Goal: Task Accomplishment & Management: Complete application form

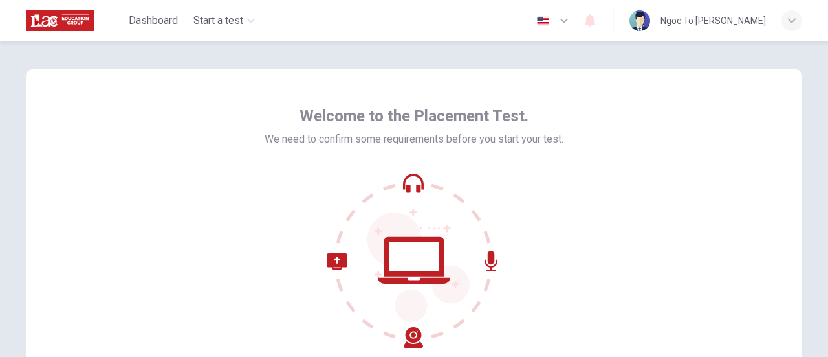
scroll to position [136, 0]
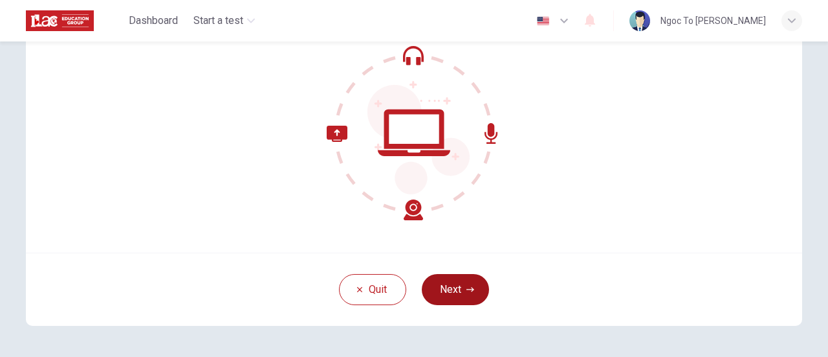
click at [459, 280] on button "Next" at bounding box center [455, 289] width 67 height 31
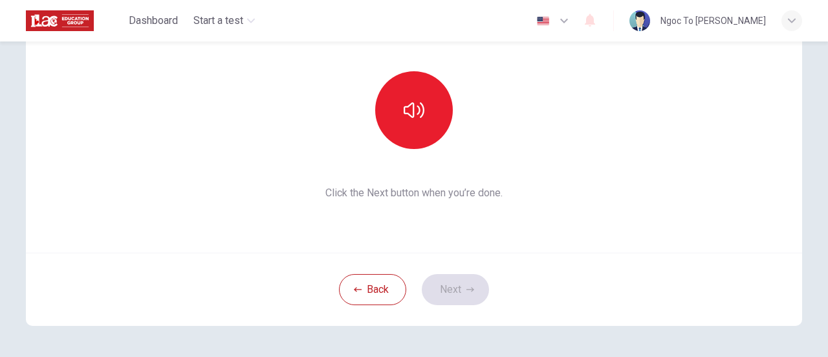
scroll to position [116, 0]
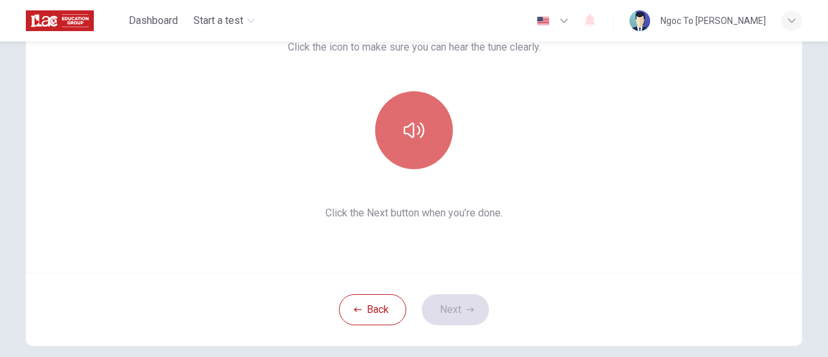
click at [415, 135] on icon "button" at bounding box center [414, 130] width 21 height 21
click at [423, 131] on button "button" at bounding box center [414, 130] width 78 height 78
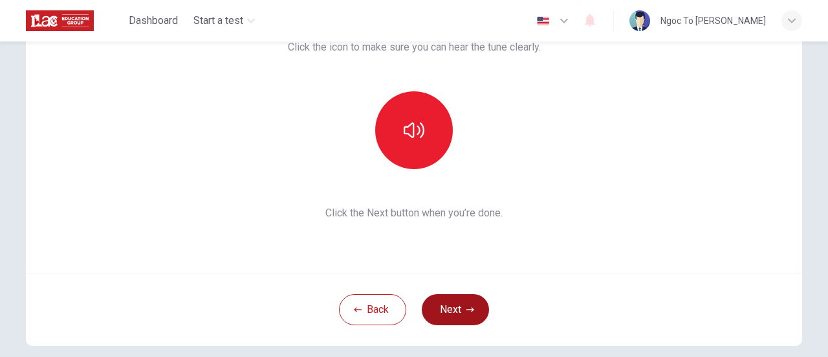
click at [467, 308] on icon "button" at bounding box center [471, 309] width 8 height 8
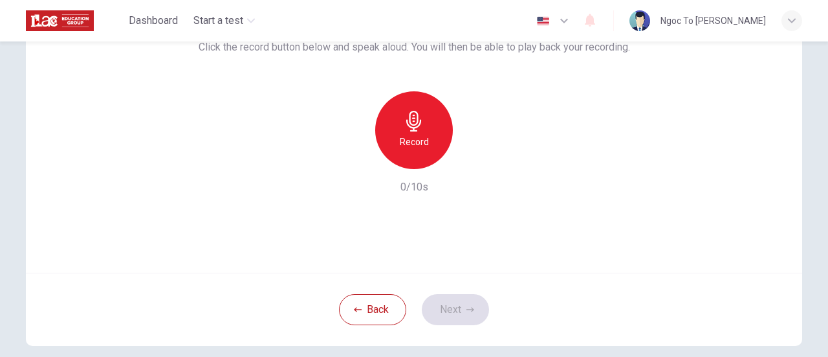
click at [417, 138] on h6 "Record" at bounding box center [414, 142] width 29 height 16
click at [472, 161] on icon "button" at bounding box center [475, 159] width 6 height 8
click at [465, 303] on button "Next" at bounding box center [455, 309] width 67 height 31
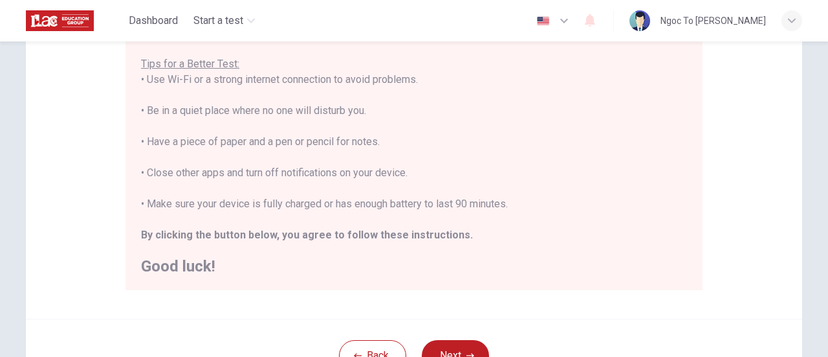
scroll to position [251, 0]
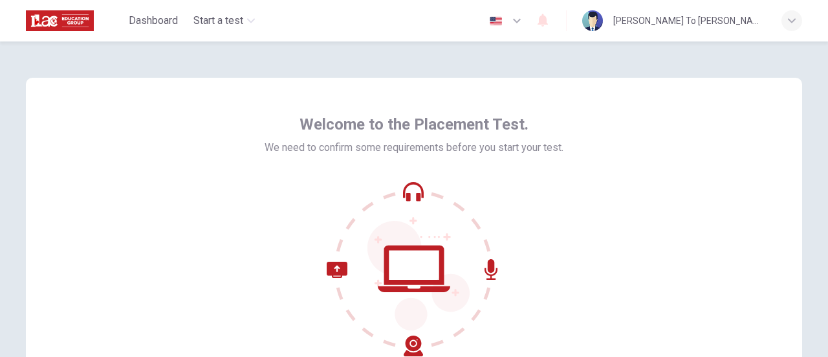
scroll to position [182, 0]
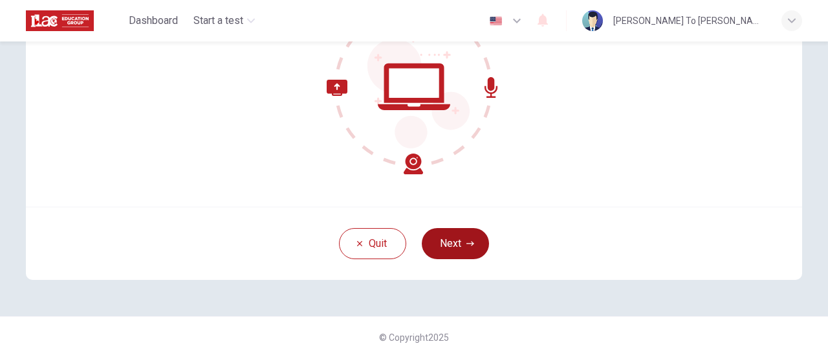
click at [475, 241] on button "Next" at bounding box center [455, 243] width 67 height 31
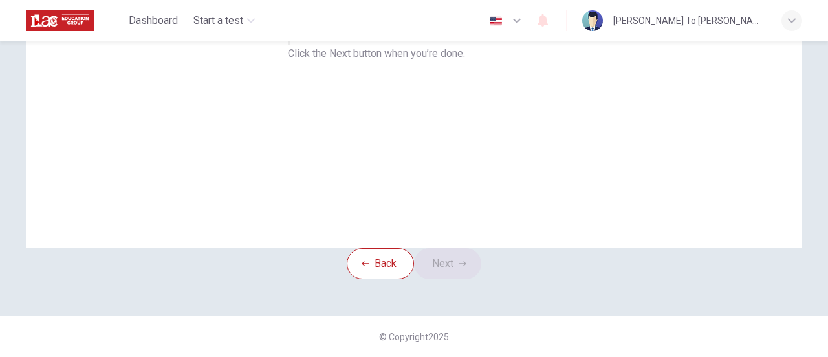
click at [291, 45] on button "button" at bounding box center [289, 38] width 3 height 12
click at [446, 248] on button "Next" at bounding box center [447, 263] width 67 height 31
click at [220, 51] on icon "button" at bounding box center [210, 42] width 20 height 20
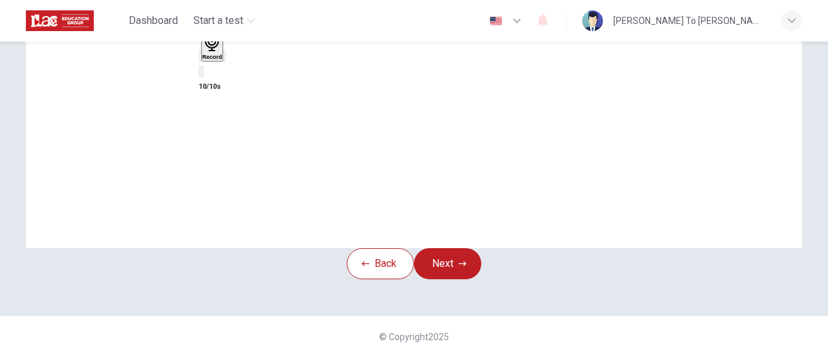
click at [225, 59] on icon "button" at bounding box center [225, 59] width 0 height 0
click at [467, 259] on icon "button" at bounding box center [463, 263] width 8 height 8
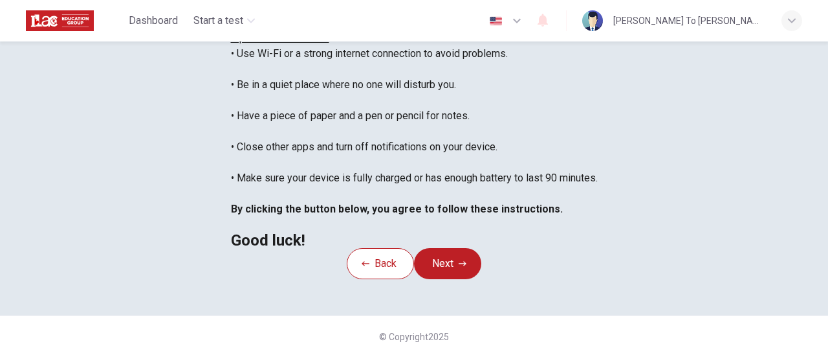
scroll to position [14, 0]
click at [471, 279] on button "Next" at bounding box center [447, 263] width 67 height 31
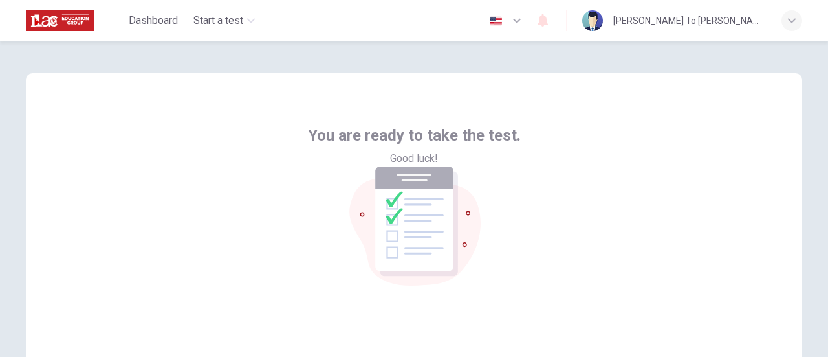
scroll to position [182, 0]
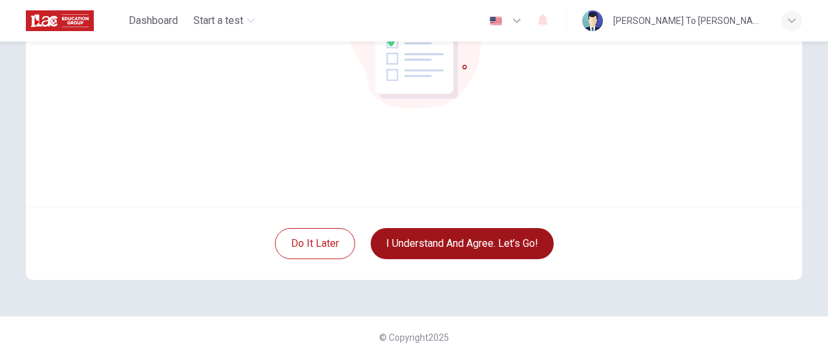
click at [432, 247] on button "I understand and agree. Let’s go!" at bounding box center [462, 243] width 183 height 31
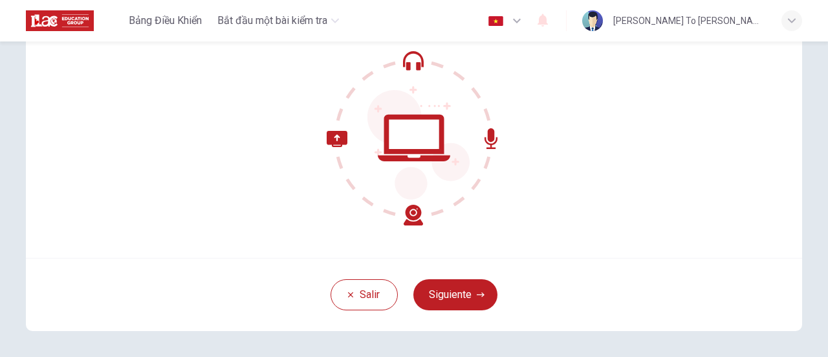
scroll to position [123, 0]
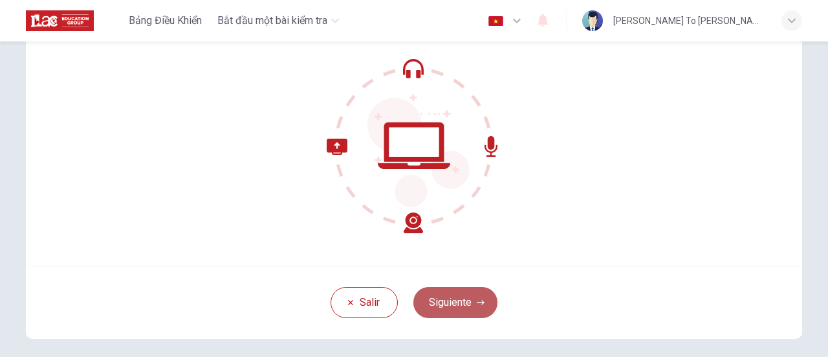
click at [468, 305] on button "Siguiente" at bounding box center [455, 302] width 84 height 31
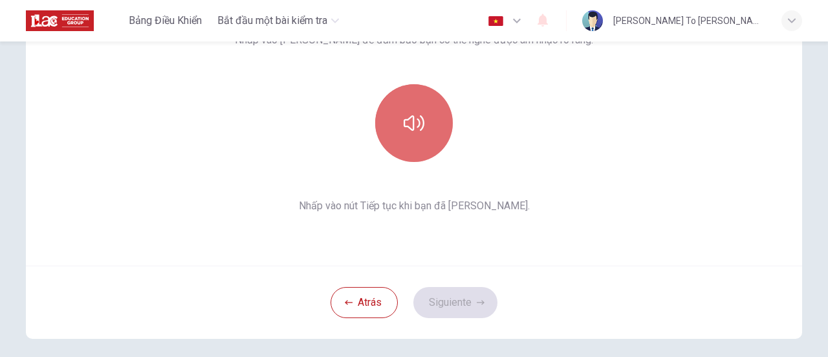
click at [413, 126] on icon "button" at bounding box center [414, 123] width 21 height 21
click at [409, 120] on icon "button" at bounding box center [414, 123] width 21 height 21
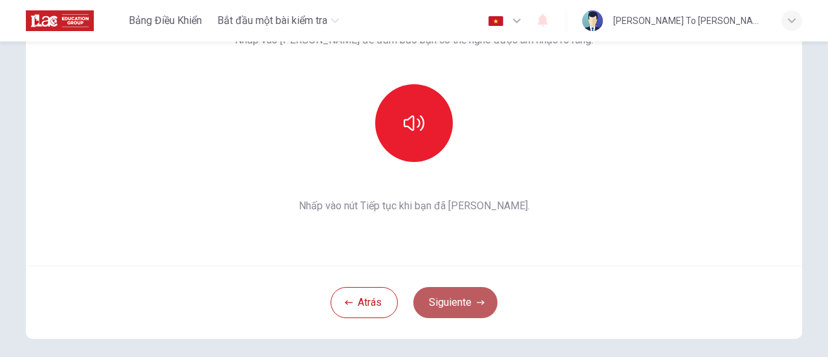
click at [468, 294] on button "Siguiente" at bounding box center [455, 302] width 84 height 31
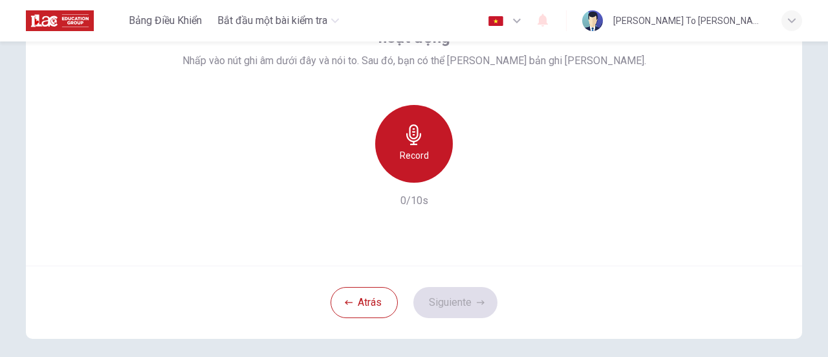
click at [413, 124] on icon "button" at bounding box center [413, 134] width 15 height 21
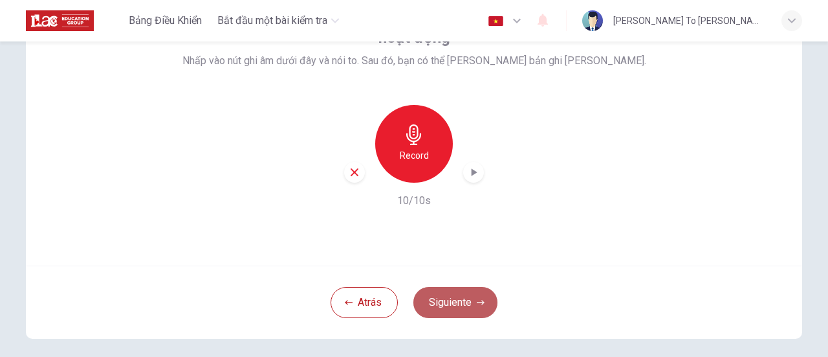
click at [456, 300] on button "Siguiente" at bounding box center [455, 302] width 84 height 31
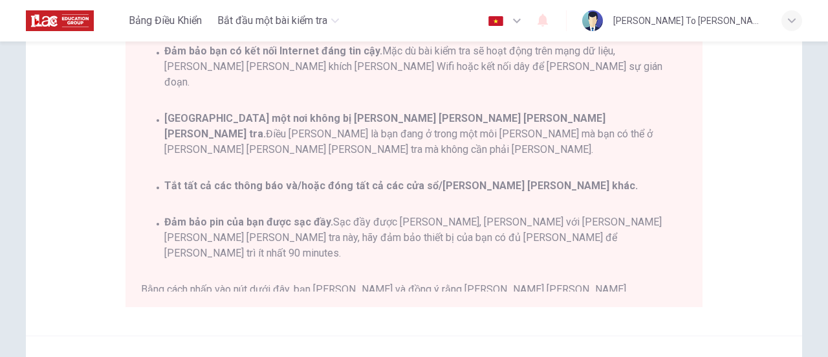
scroll to position [362, 0]
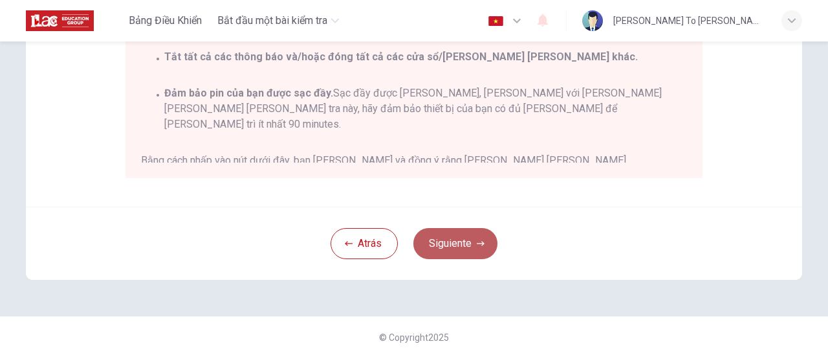
click at [459, 232] on button "Siguiente" at bounding box center [455, 243] width 84 height 31
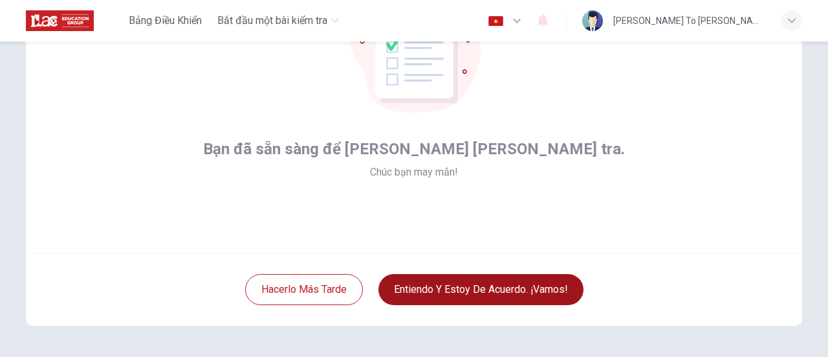
scroll to position [182, 0]
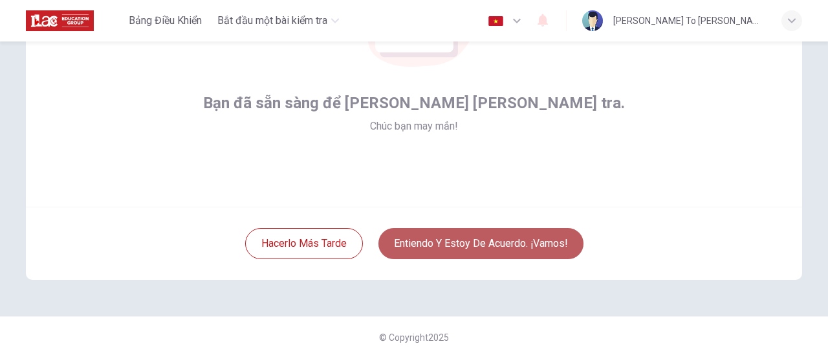
click at [522, 247] on button "Entiendo y estoy de acuerdo. ¡Vamos!" at bounding box center [481, 243] width 205 height 31
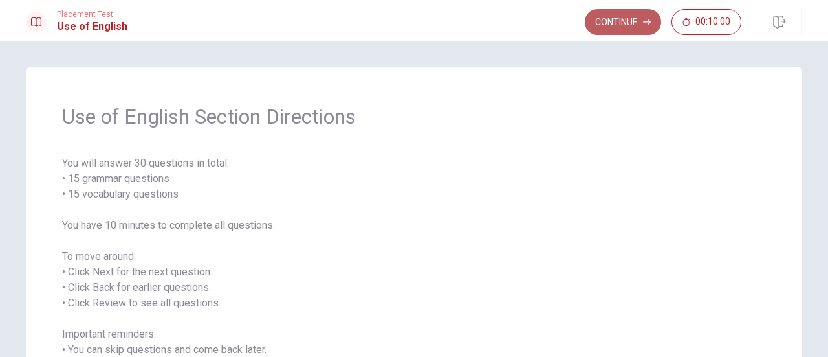
click at [642, 25] on button "Continue" at bounding box center [623, 22] width 76 height 26
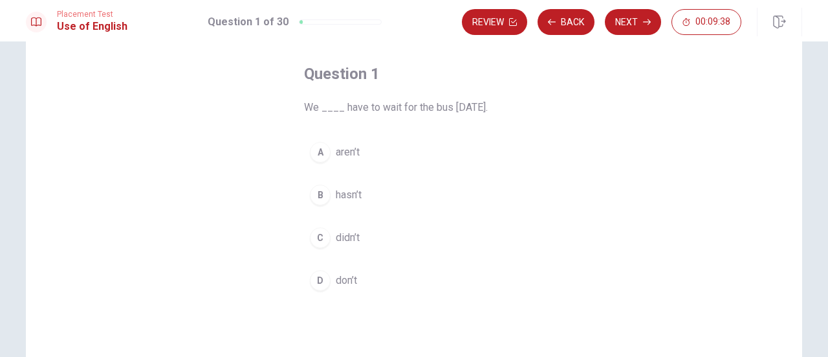
scroll to position [54, 0]
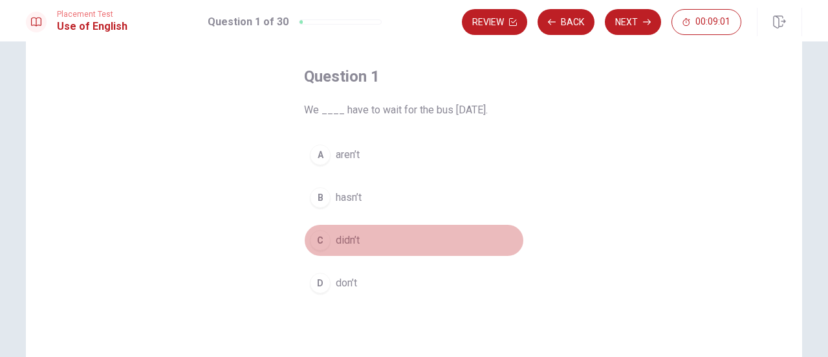
click at [318, 238] on div "C" at bounding box center [320, 240] width 21 height 21
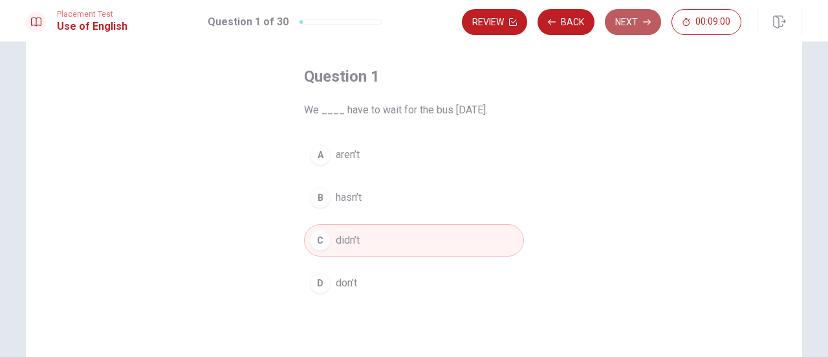
click at [642, 19] on button "Next" at bounding box center [633, 22] width 56 height 26
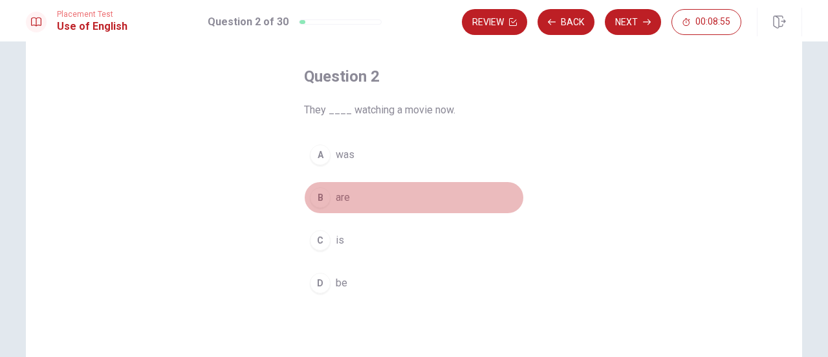
click at [320, 199] on div "B" at bounding box center [320, 197] width 21 height 21
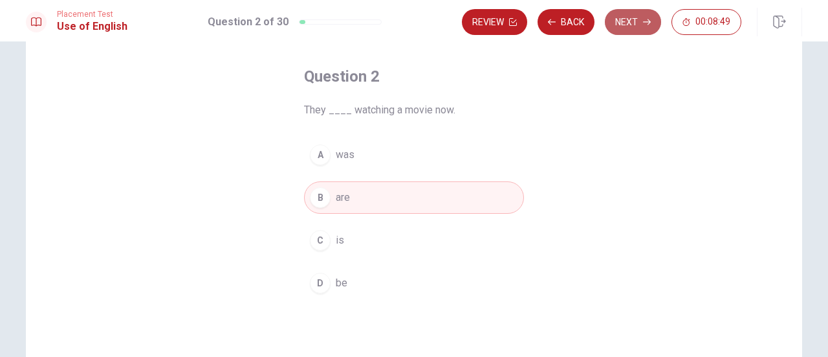
click at [637, 24] on button "Next" at bounding box center [633, 22] width 56 height 26
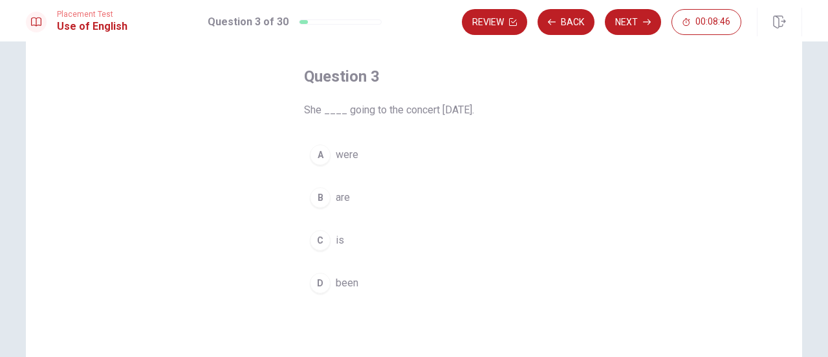
click at [320, 237] on div "C" at bounding box center [320, 240] width 21 height 21
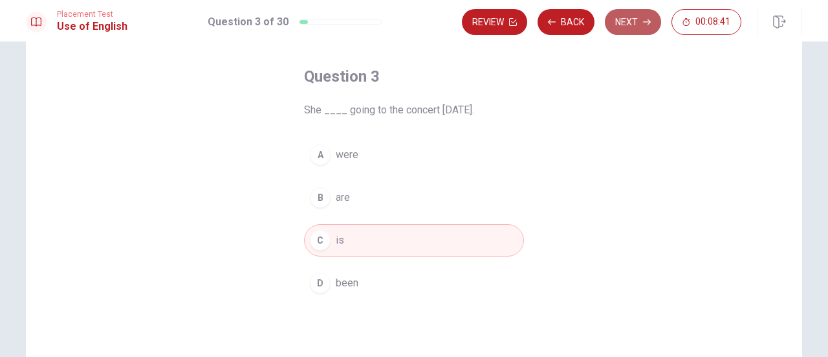
click at [644, 23] on icon "button" at bounding box center [647, 22] width 8 height 8
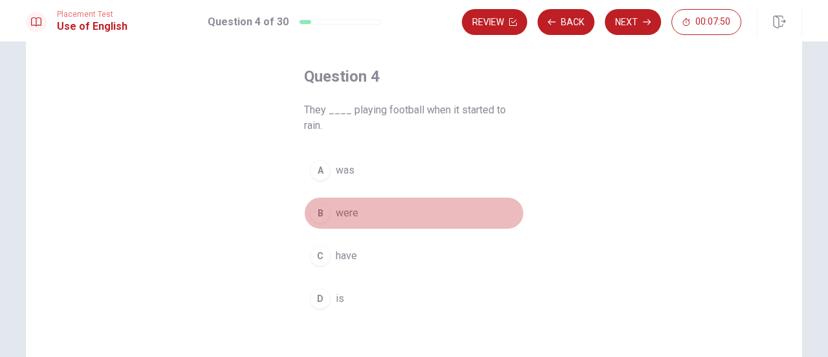
click at [320, 210] on div "B" at bounding box center [320, 213] width 21 height 21
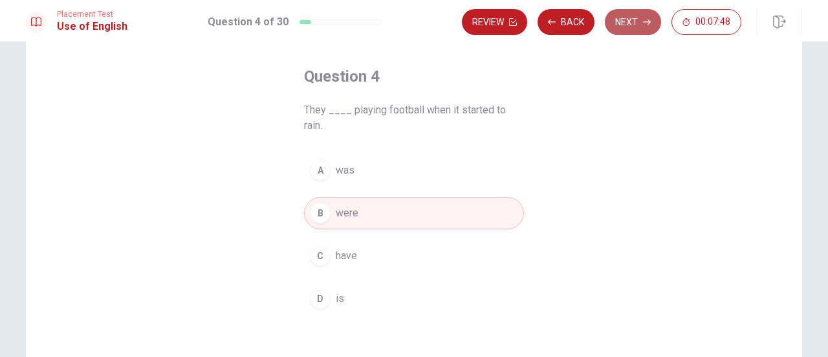
click at [626, 20] on button "Next" at bounding box center [633, 22] width 56 height 26
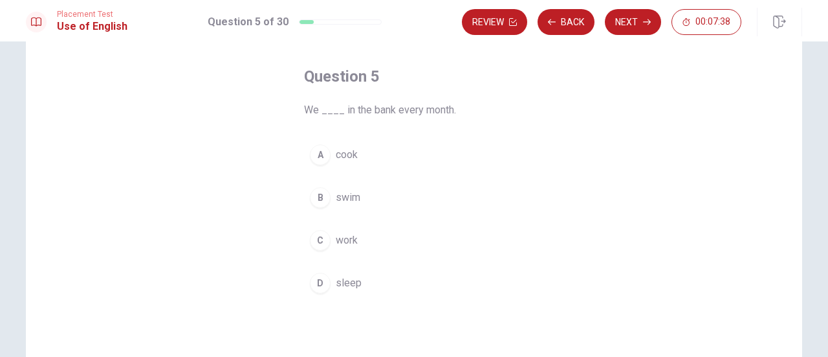
click at [320, 236] on div "C" at bounding box center [320, 240] width 21 height 21
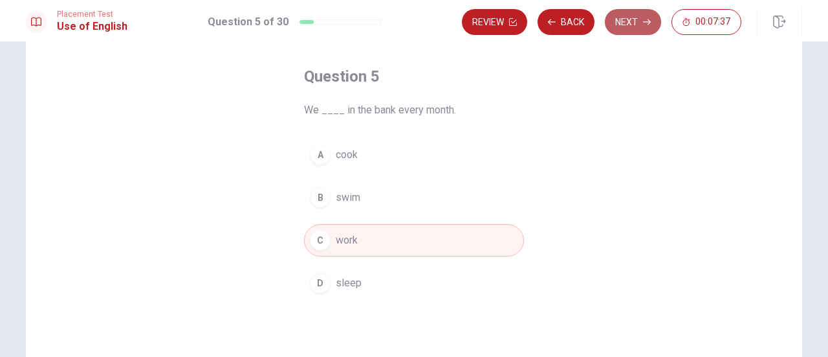
click at [624, 28] on button "Next" at bounding box center [633, 22] width 56 height 26
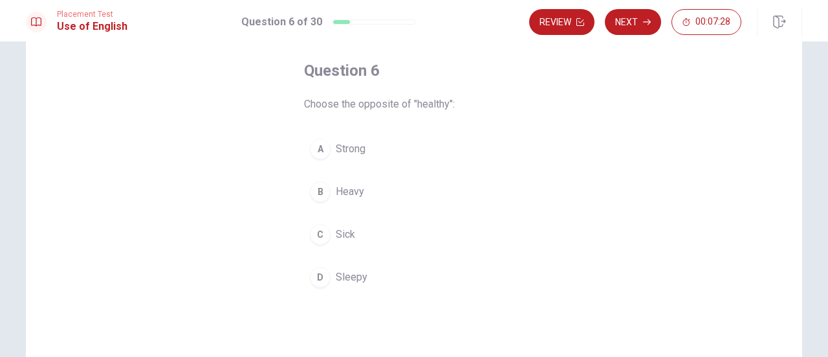
scroll to position [63, 0]
click at [344, 227] on span "Sick" at bounding box center [345, 231] width 19 height 16
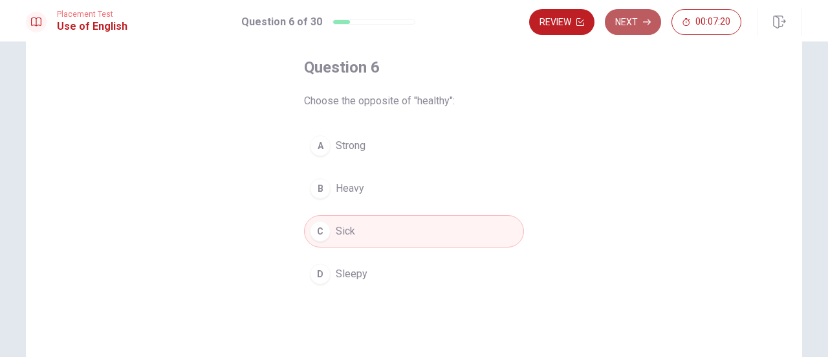
click at [628, 30] on button "Next" at bounding box center [633, 22] width 56 height 26
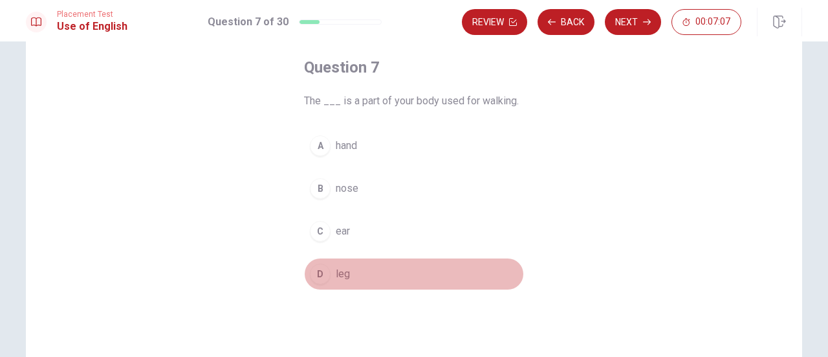
click at [348, 272] on button "D leg" at bounding box center [414, 274] width 220 height 32
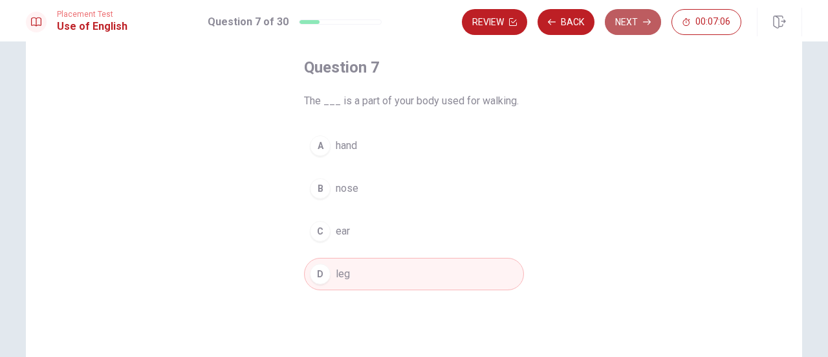
click at [629, 12] on button "Next" at bounding box center [633, 22] width 56 height 26
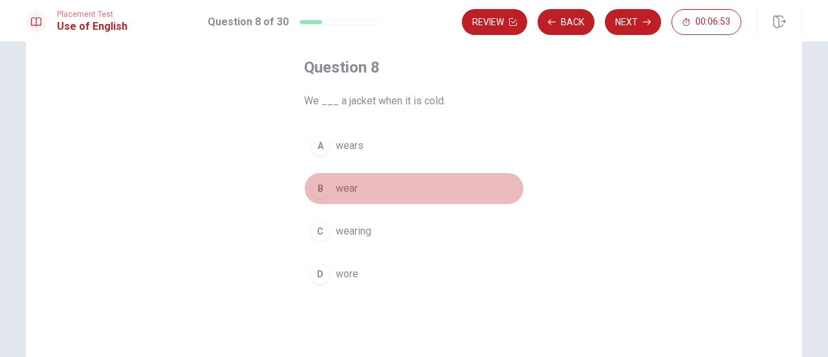
click at [344, 189] on span "wear" at bounding box center [347, 189] width 22 height 16
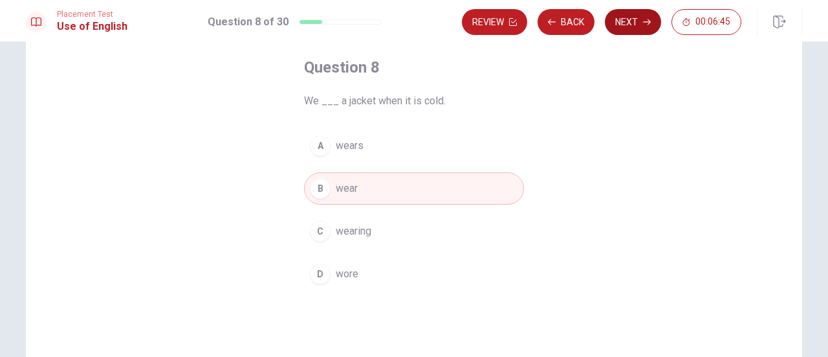
click at [647, 20] on icon "button" at bounding box center [647, 22] width 8 height 8
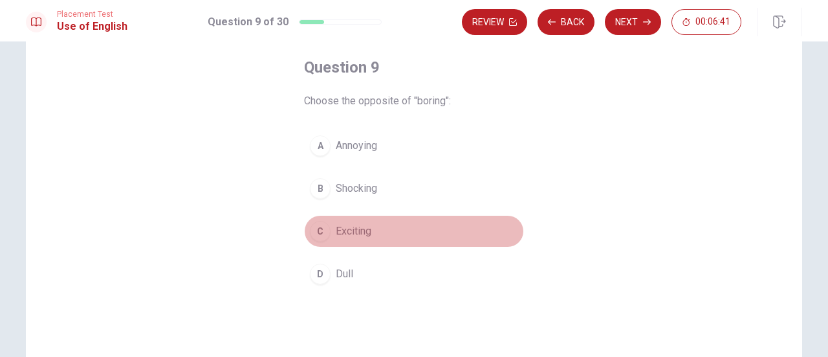
click at [344, 225] on span "Exciting" at bounding box center [354, 231] width 36 height 16
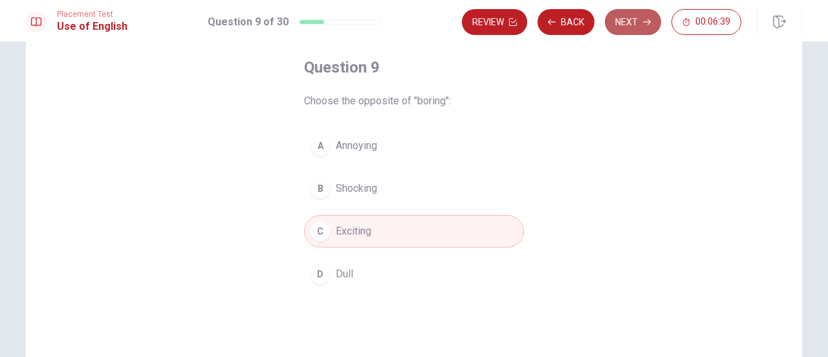
click at [630, 25] on button "Next" at bounding box center [633, 22] width 56 height 26
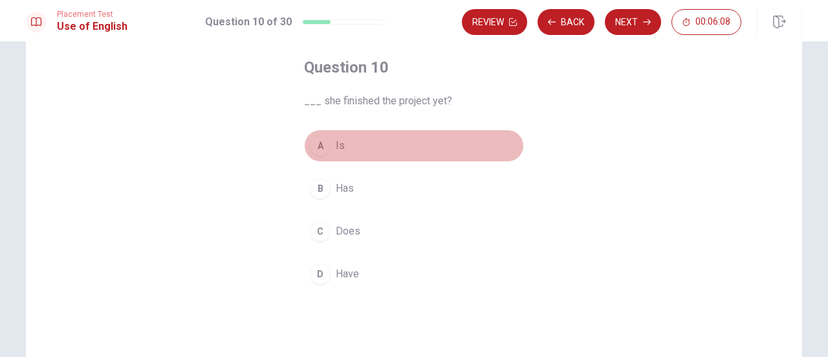
click at [318, 146] on div "A" at bounding box center [320, 145] width 21 height 21
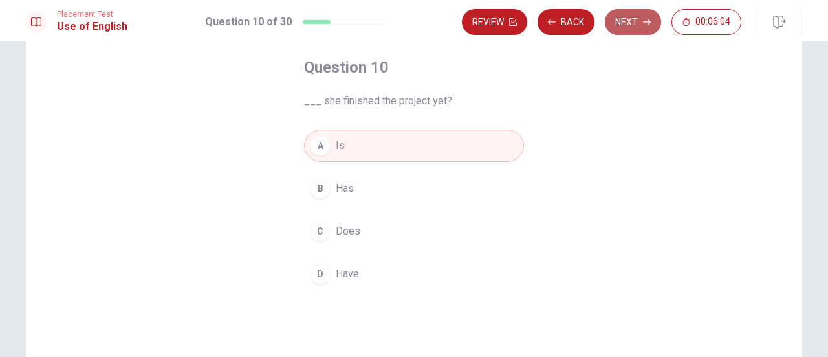
click at [639, 19] on button "Next" at bounding box center [633, 22] width 56 height 26
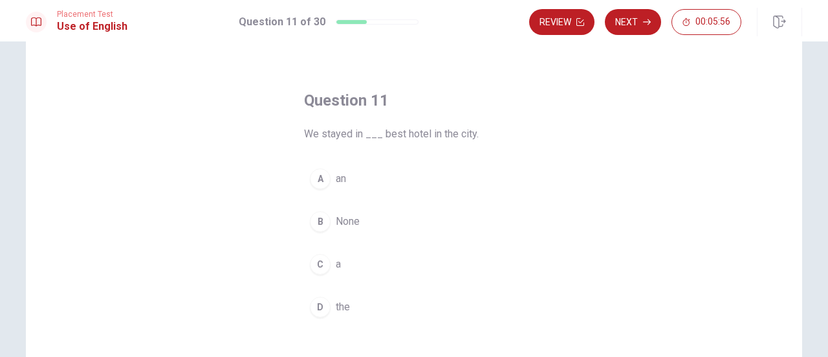
scroll to position [37, 0]
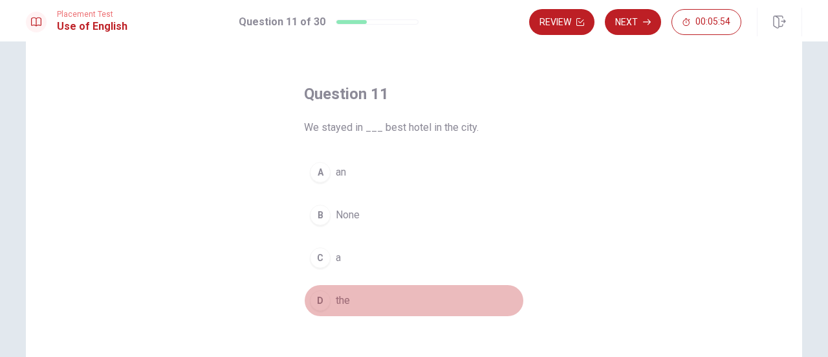
click at [341, 298] on span "the" at bounding box center [343, 300] width 14 height 16
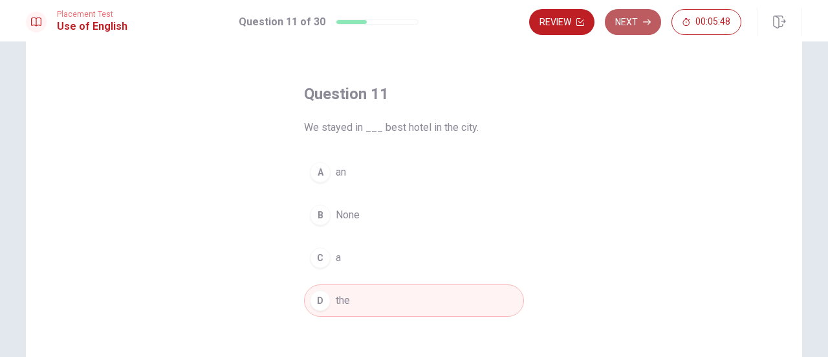
click at [644, 23] on icon "button" at bounding box center [647, 22] width 8 height 8
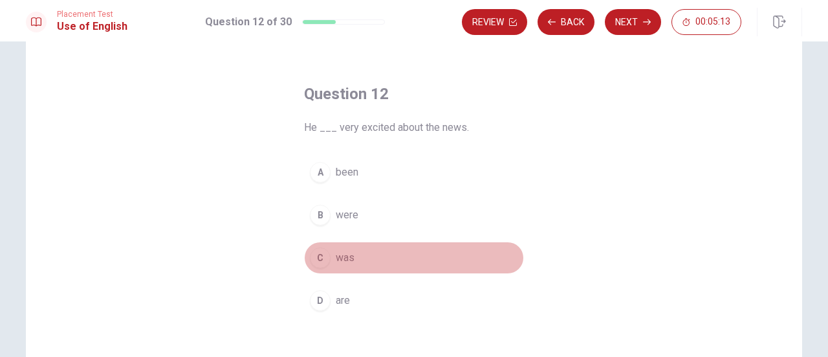
click at [342, 254] on span "was" at bounding box center [345, 258] width 19 height 16
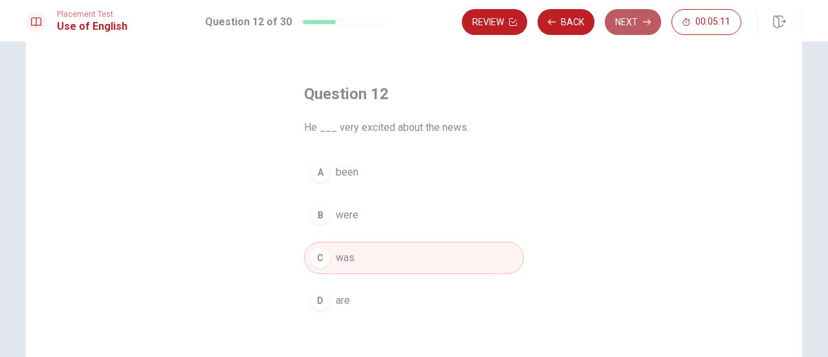
click at [635, 23] on button "Next" at bounding box center [633, 22] width 56 height 26
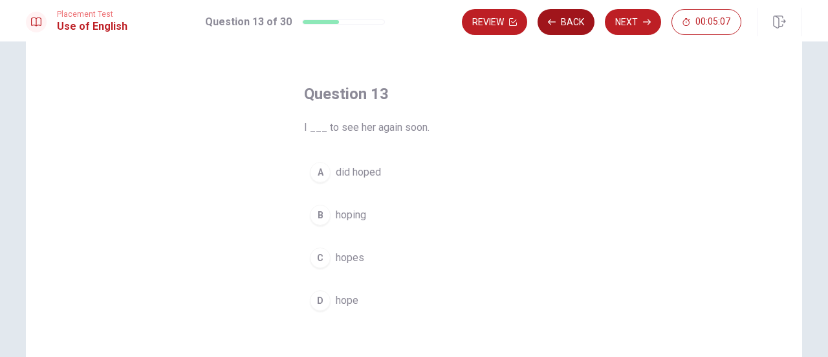
click at [564, 24] on button "Back" at bounding box center [566, 22] width 57 height 26
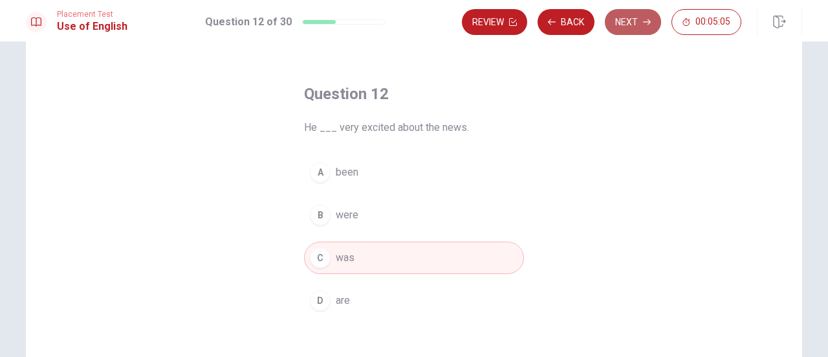
click at [639, 27] on button "Next" at bounding box center [633, 22] width 56 height 26
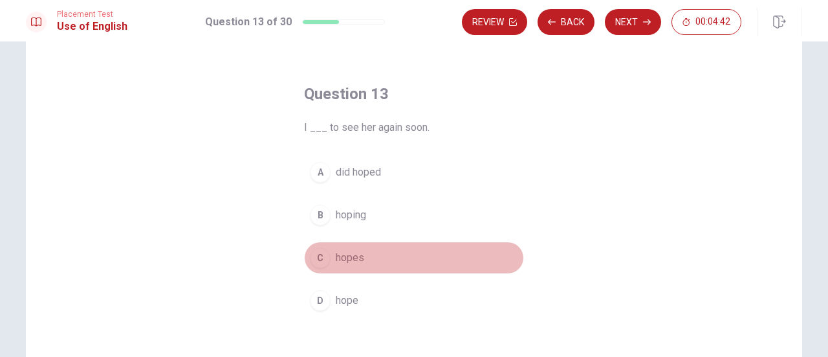
click at [357, 257] on span "hopes" at bounding box center [350, 258] width 28 height 16
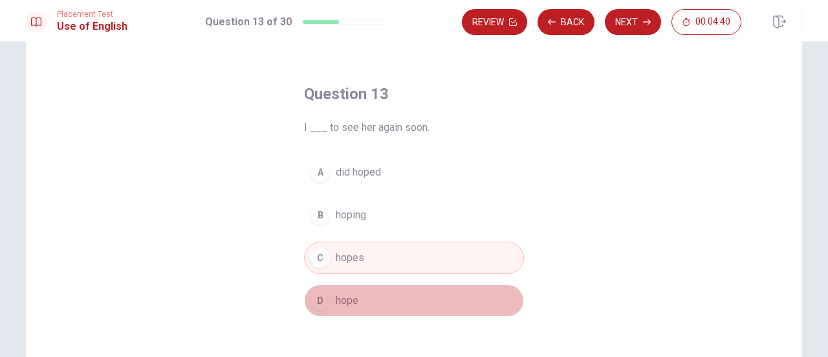
click at [342, 293] on span "hope" at bounding box center [347, 300] width 23 height 16
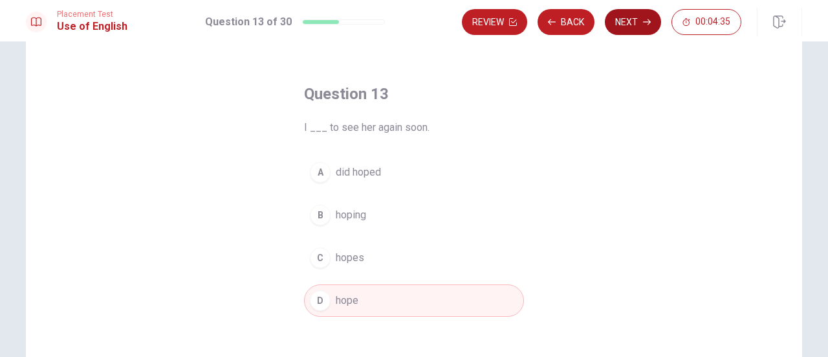
click at [626, 21] on button "Next" at bounding box center [633, 22] width 56 height 26
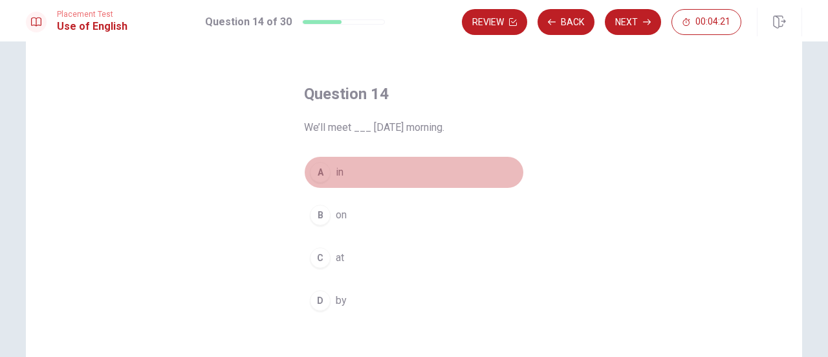
click at [327, 170] on button "A in" at bounding box center [414, 172] width 220 height 32
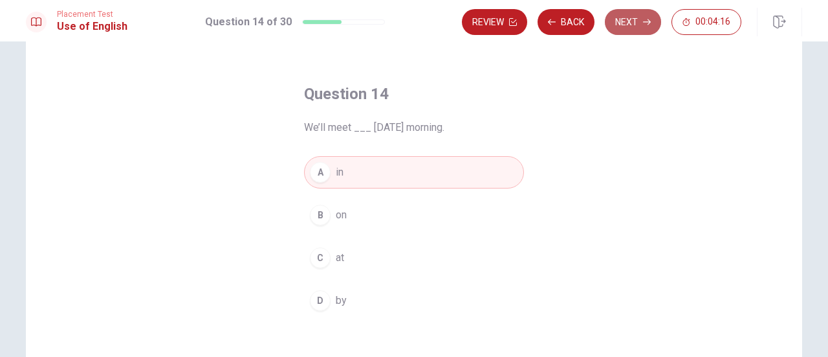
click at [637, 20] on button "Next" at bounding box center [633, 22] width 56 height 26
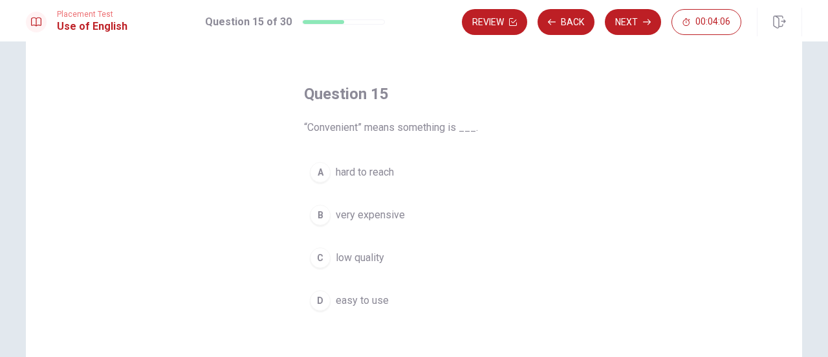
click at [382, 298] on span "easy to use" at bounding box center [362, 300] width 53 height 16
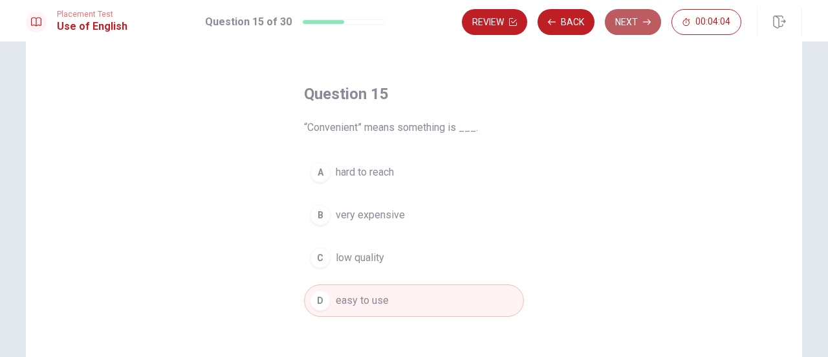
click at [644, 19] on icon "button" at bounding box center [647, 22] width 8 height 8
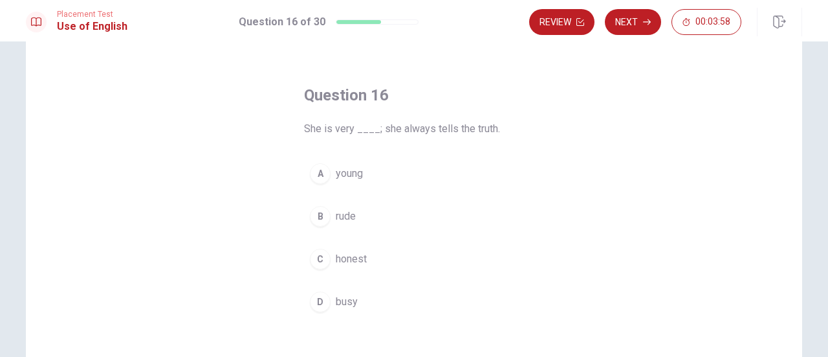
scroll to position [36, 0]
click at [355, 259] on span "honest" at bounding box center [351, 258] width 31 height 16
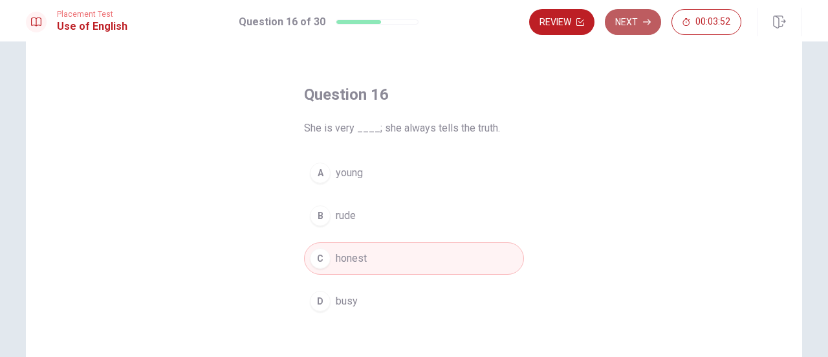
click at [648, 19] on icon "button" at bounding box center [647, 22] width 8 height 8
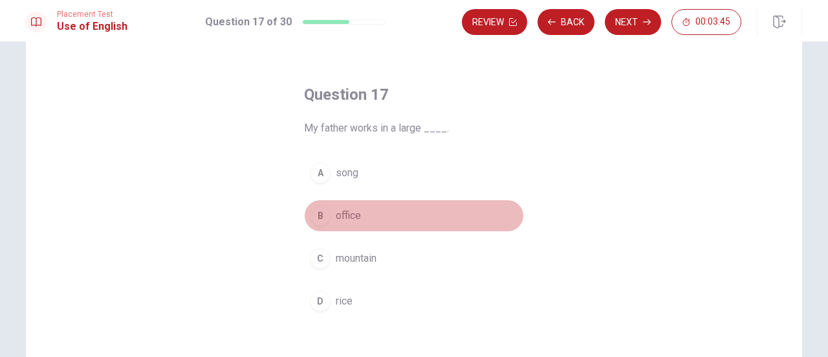
click at [344, 218] on span "office" at bounding box center [348, 216] width 25 height 16
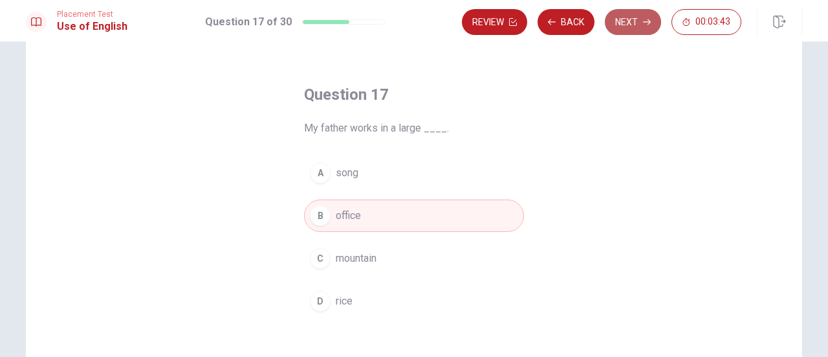
click at [639, 21] on button "Next" at bounding box center [633, 22] width 56 height 26
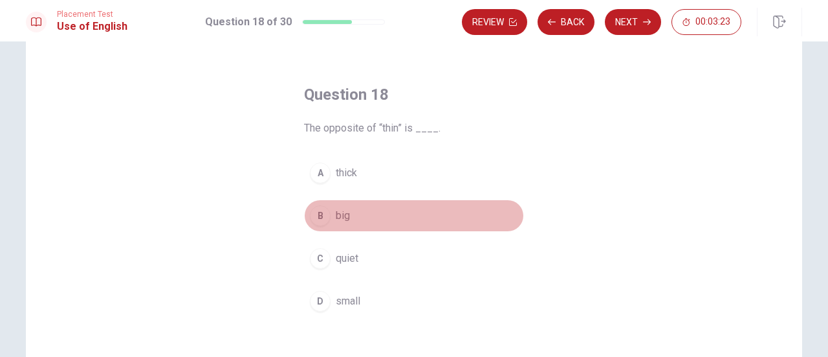
click at [343, 214] on span "big" at bounding box center [343, 216] width 14 height 16
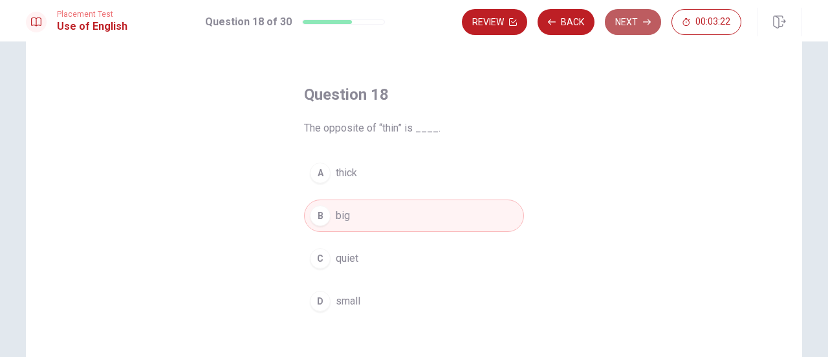
click at [634, 23] on button "Next" at bounding box center [633, 22] width 56 height 26
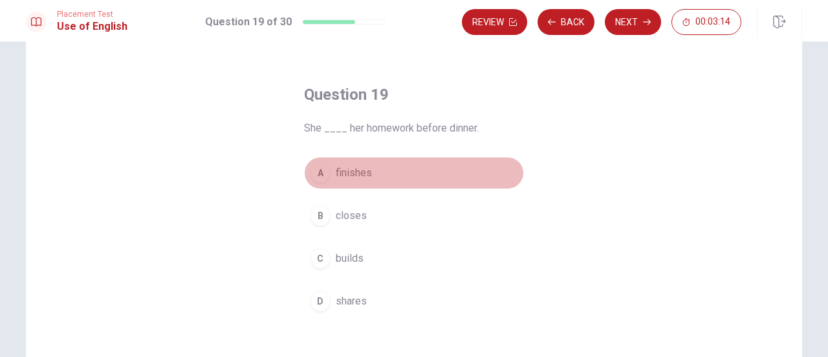
click at [368, 167] on button "A finishes" at bounding box center [414, 173] width 220 height 32
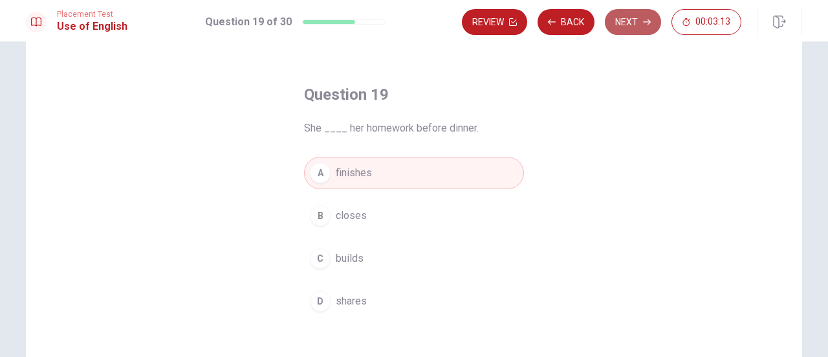
click at [634, 17] on button "Next" at bounding box center [633, 22] width 56 height 26
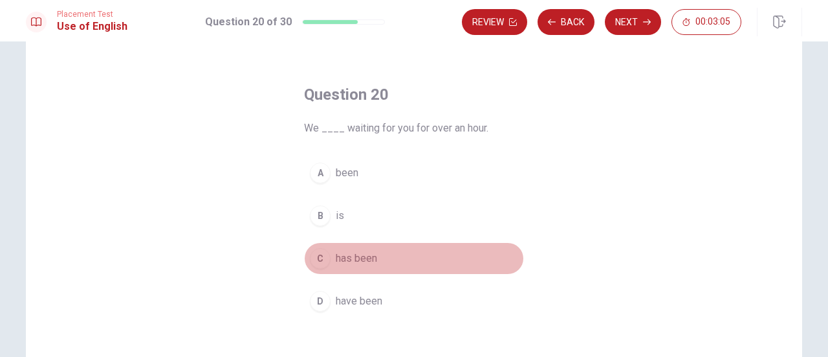
click at [342, 252] on span "has been" at bounding box center [356, 258] width 41 height 16
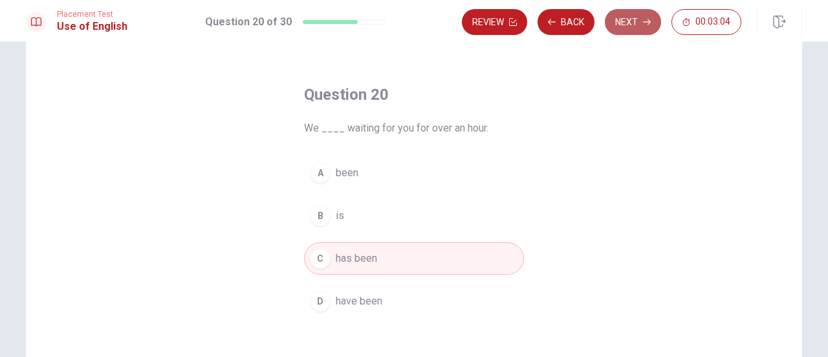
click at [633, 20] on button "Next" at bounding box center [633, 22] width 56 height 26
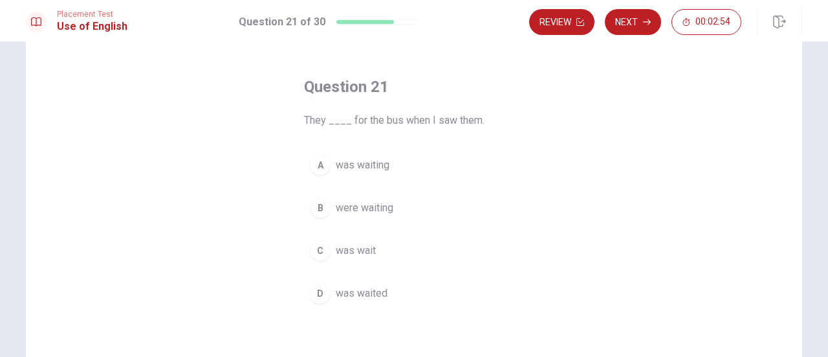
scroll to position [45, 0]
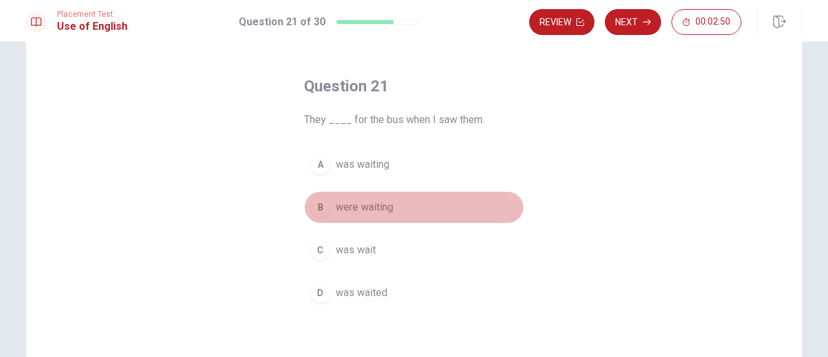
click at [358, 204] on span "were waiting" at bounding box center [365, 207] width 58 height 16
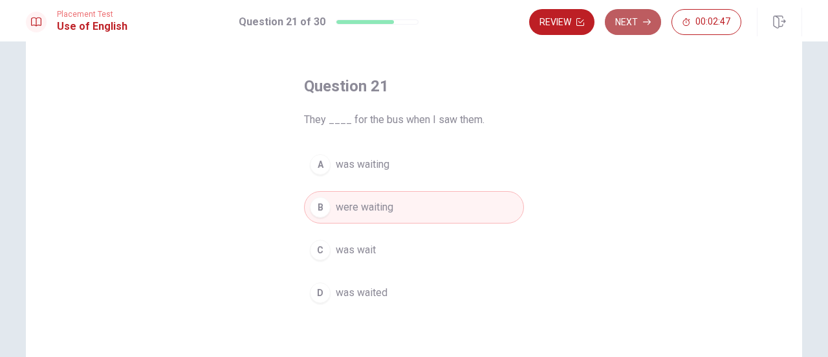
click at [629, 26] on button "Next" at bounding box center [633, 22] width 56 height 26
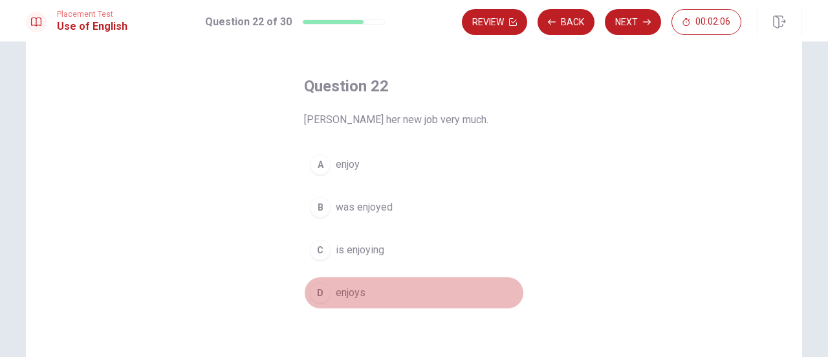
click at [362, 291] on button "D enjoys" at bounding box center [414, 292] width 220 height 32
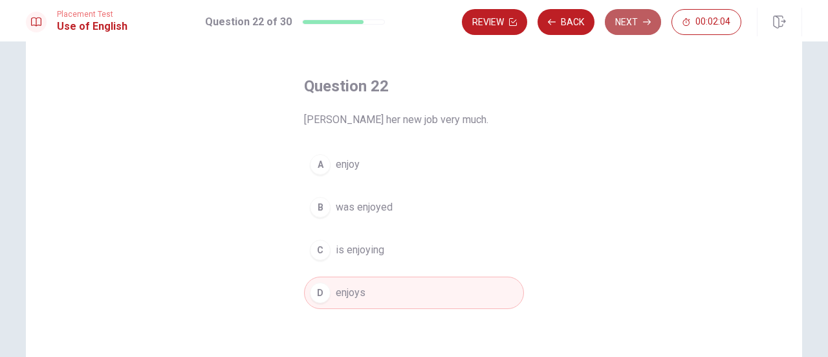
click at [634, 21] on button "Next" at bounding box center [633, 22] width 56 height 26
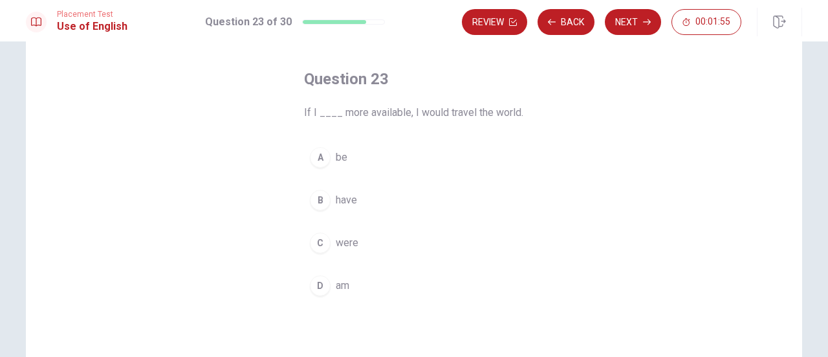
scroll to position [52, 0]
click at [363, 199] on button "B have" at bounding box center [414, 199] width 220 height 32
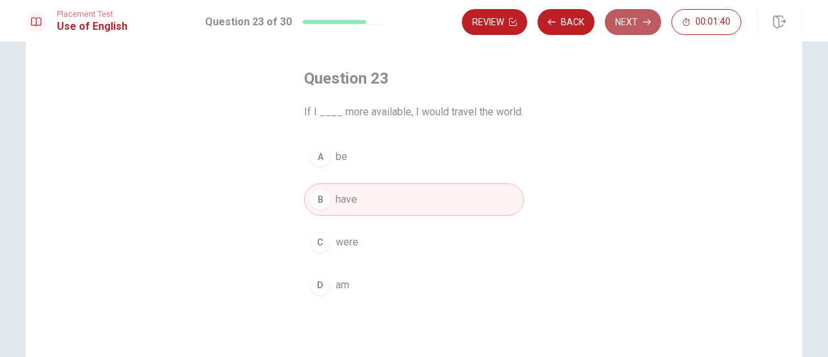
click at [641, 27] on button "Next" at bounding box center [633, 22] width 56 height 26
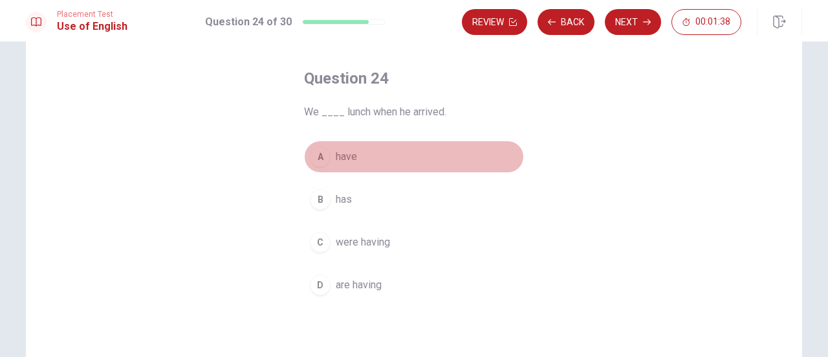
click at [384, 153] on button "A have" at bounding box center [414, 156] width 220 height 32
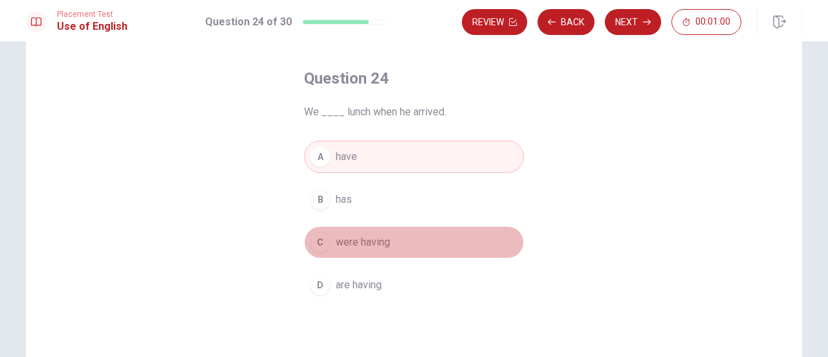
click at [363, 236] on span "were having" at bounding box center [363, 242] width 54 height 16
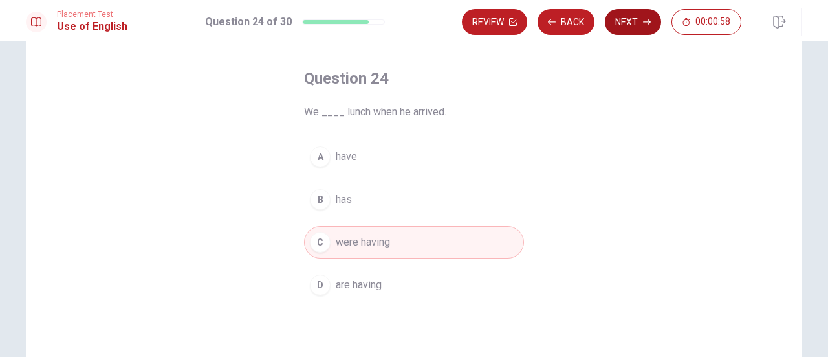
click at [651, 27] on button "Next" at bounding box center [633, 22] width 56 height 26
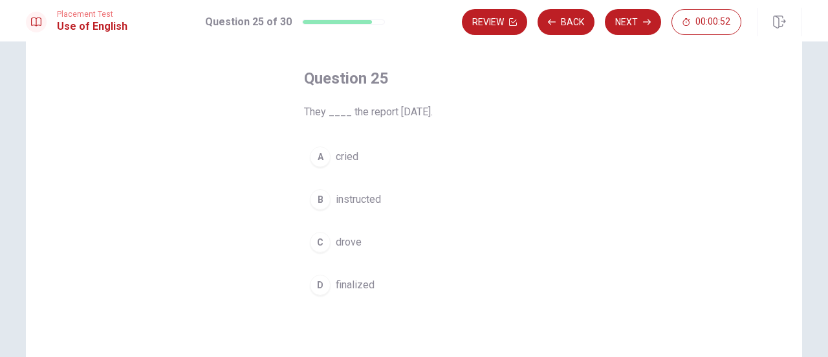
click at [370, 196] on span "instructed" at bounding box center [358, 200] width 45 height 16
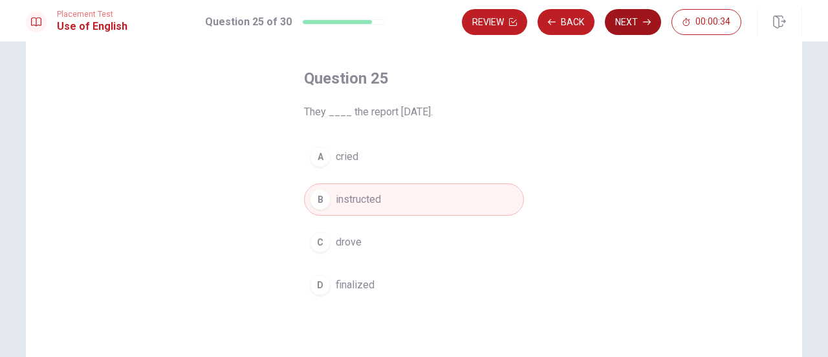
click at [635, 23] on button "Next" at bounding box center [633, 22] width 56 height 26
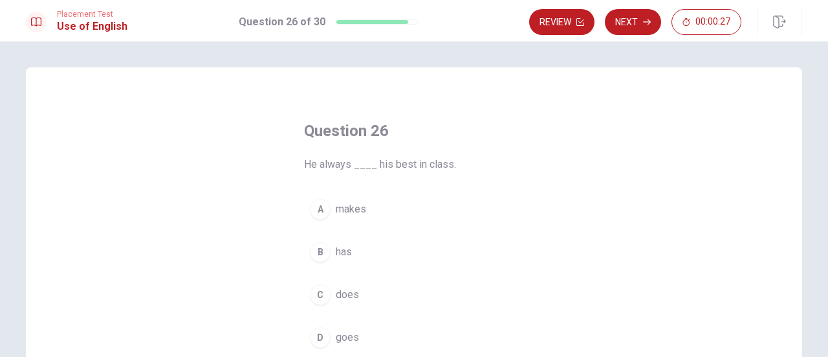
scroll to position [38, 0]
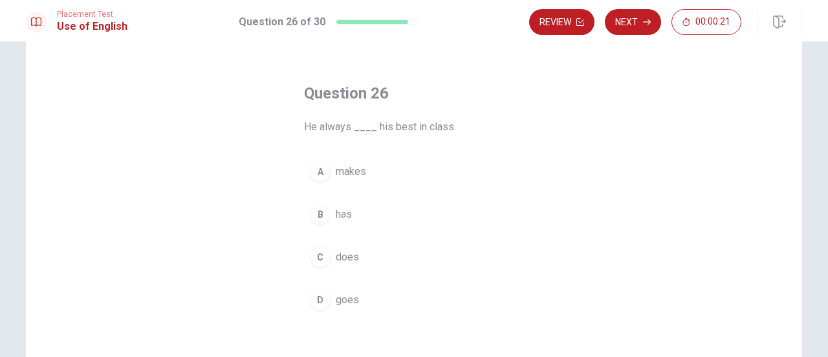
click at [350, 254] on span "does" at bounding box center [347, 257] width 23 height 16
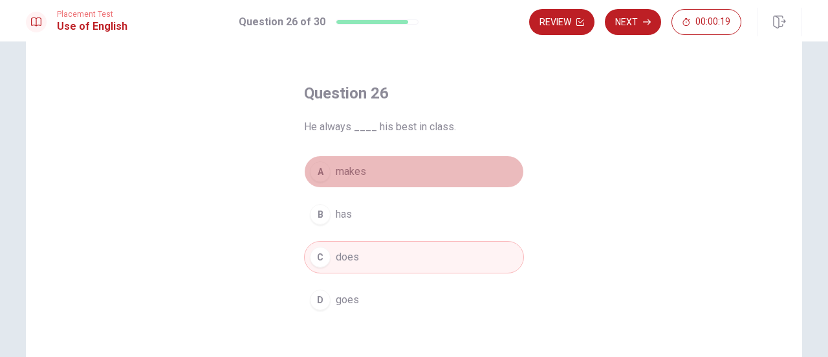
click at [399, 172] on button "A makes" at bounding box center [414, 171] width 220 height 32
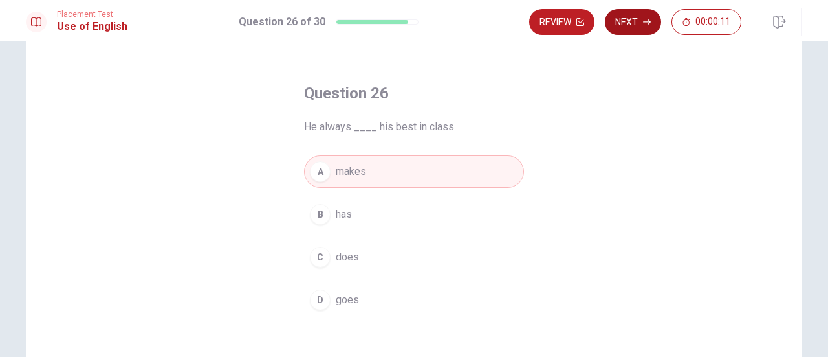
click at [641, 25] on button "Next" at bounding box center [633, 22] width 56 height 26
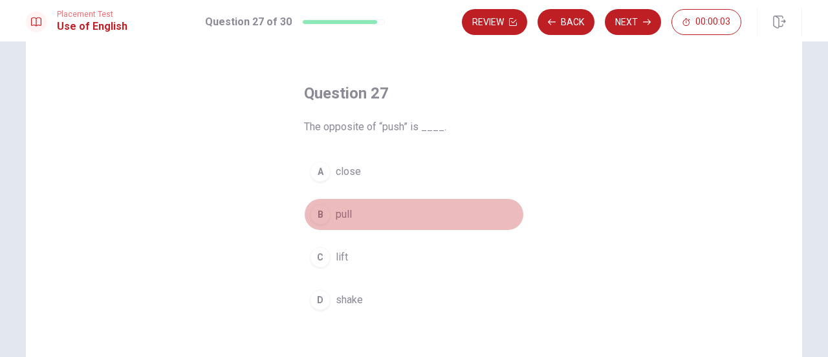
click at [349, 213] on button "B pull" at bounding box center [414, 214] width 220 height 32
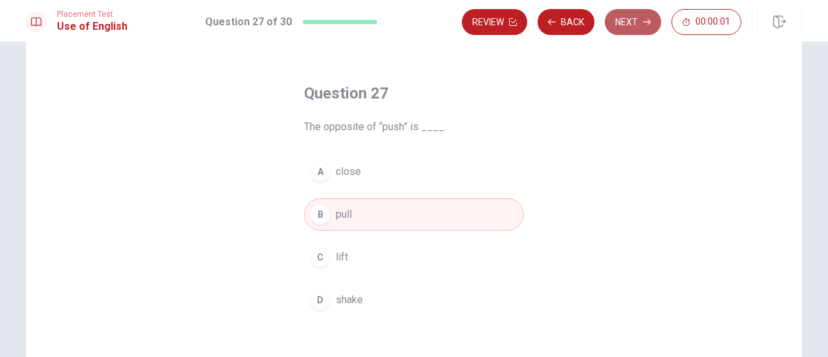
click at [628, 24] on button "Next" at bounding box center [633, 22] width 56 height 26
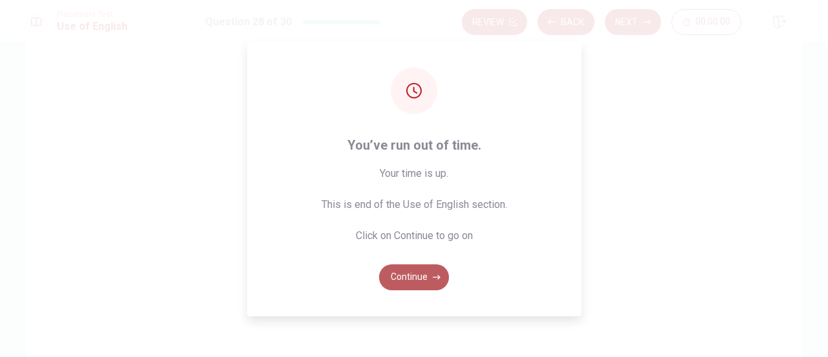
click at [434, 273] on icon "button" at bounding box center [437, 277] width 8 height 8
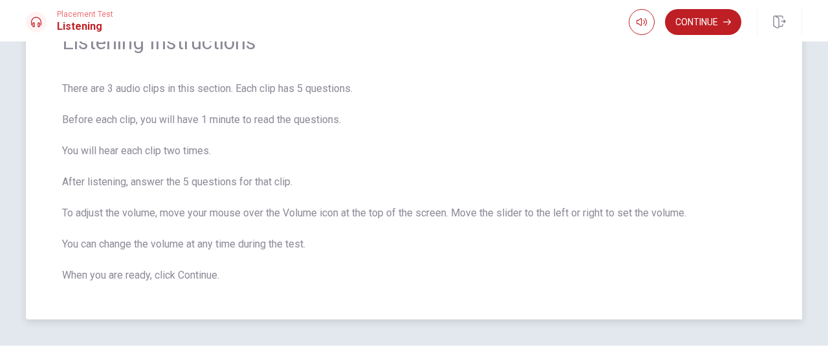
scroll to position [67, 0]
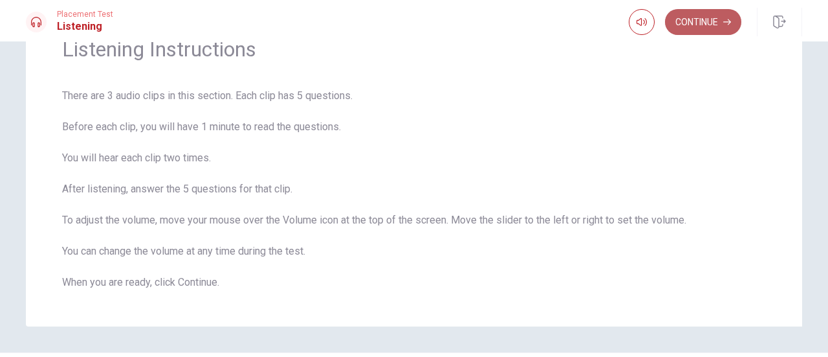
click at [701, 27] on button "Continue" at bounding box center [703, 22] width 76 height 26
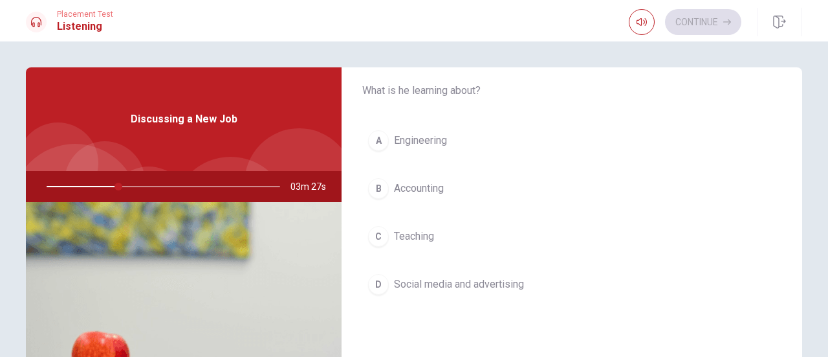
scroll to position [50, 0]
click at [433, 274] on span "Social media and advertising" at bounding box center [459, 281] width 130 height 16
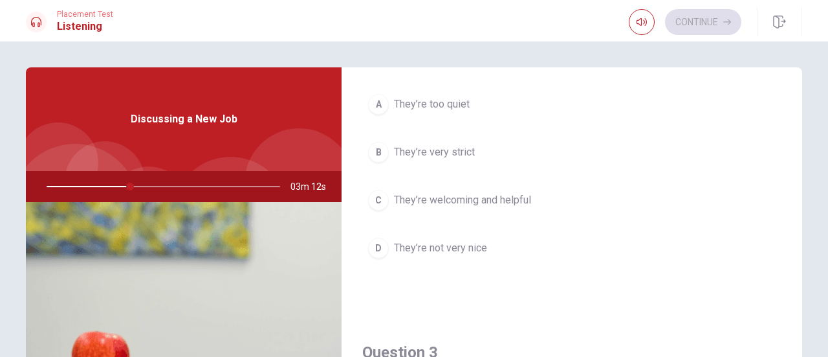
scroll to position [467, 0]
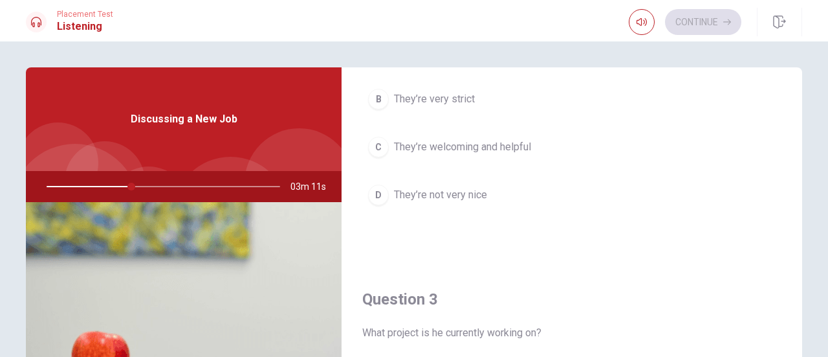
click at [534, 163] on button "C They’re welcoming and helpful" at bounding box center [571, 147] width 419 height 32
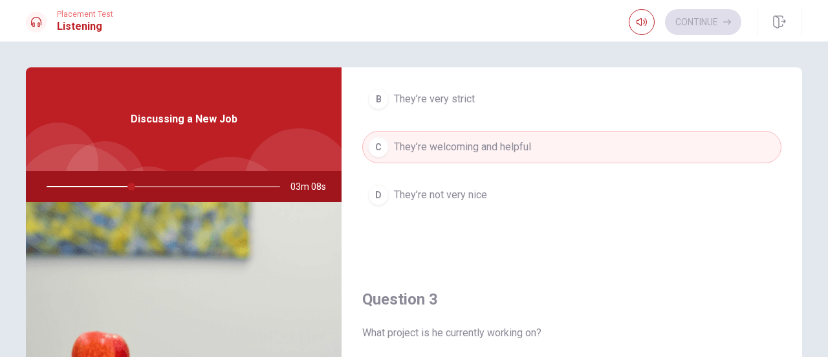
scroll to position [399, 0]
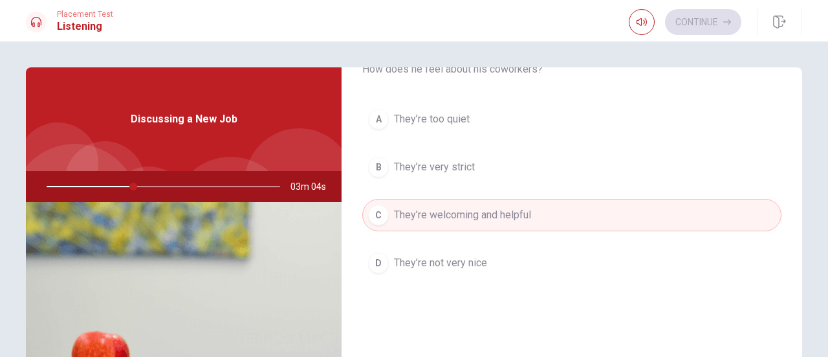
click at [522, 214] on span "They’re welcoming and helpful" at bounding box center [462, 215] width 137 height 16
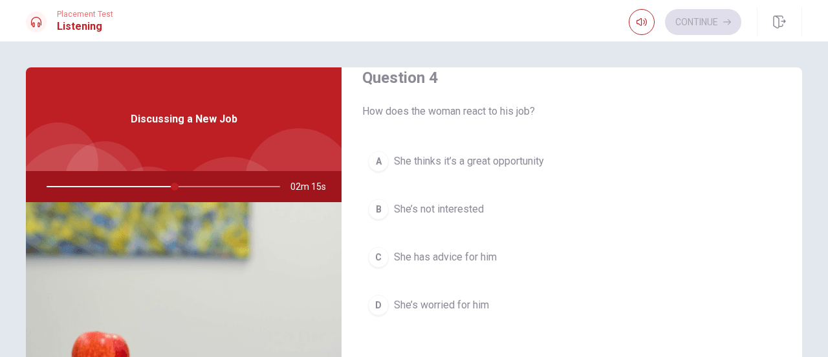
scroll to position [1027, 0]
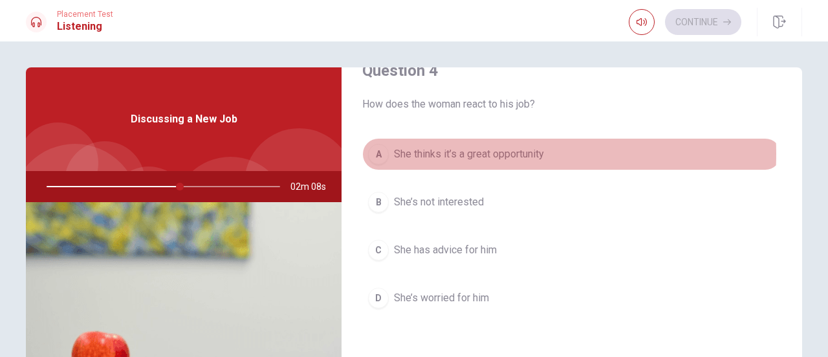
click at [477, 148] on span "She thinks it’s a great opportunity" at bounding box center [469, 154] width 150 height 16
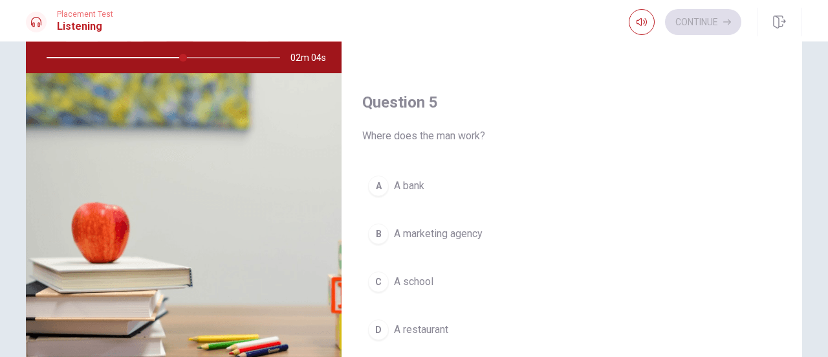
scroll to position [139, 0]
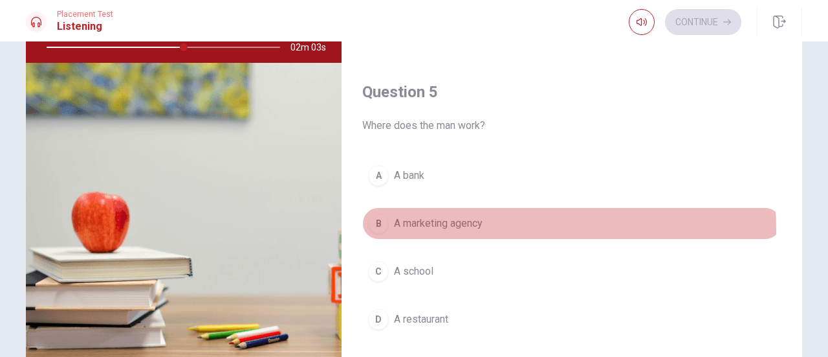
click at [448, 222] on span "A marketing agency" at bounding box center [438, 223] width 89 height 16
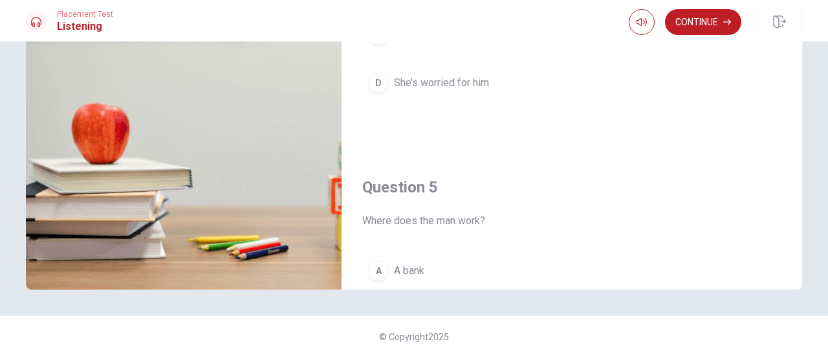
scroll to position [1198, 0]
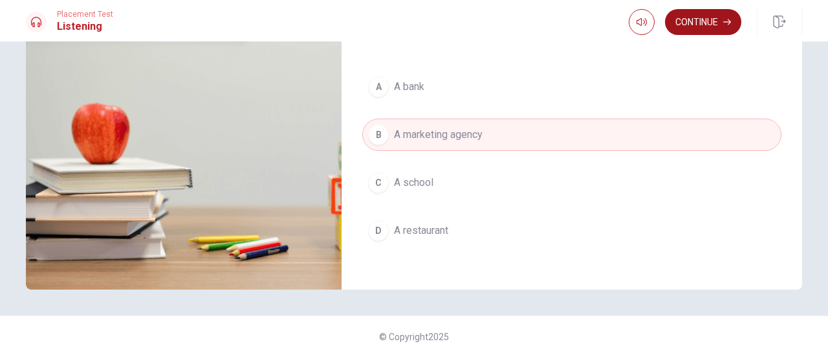
type input "80"
click at [727, 24] on icon "button" at bounding box center [727, 22] width 8 height 8
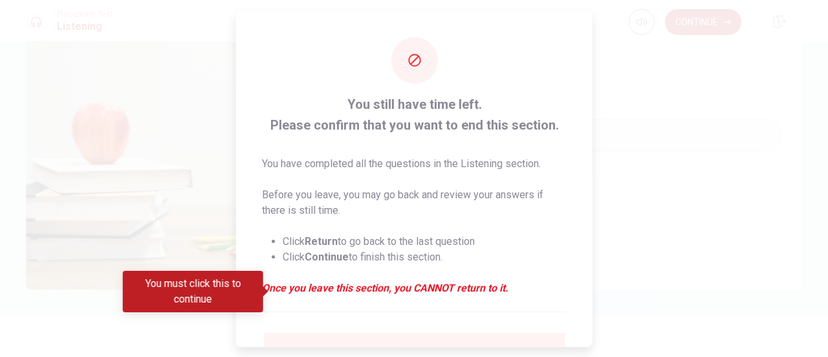
scroll to position [62, 0]
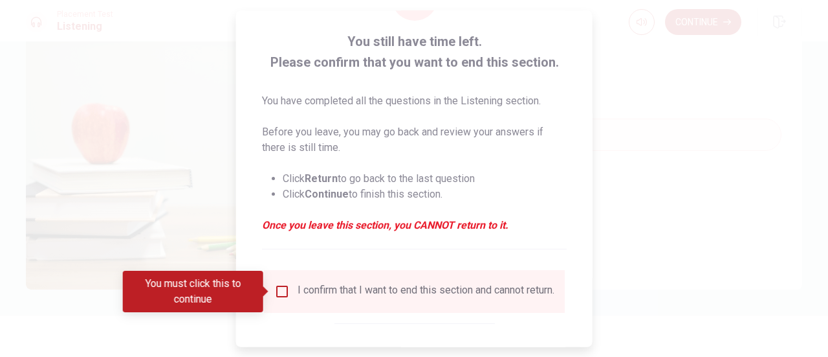
click at [379, 291] on div "I confirm that I want to end this section and cannot return." at bounding box center [426, 291] width 257 height 16
click at [281, 294] on input "You must click this to continue" at bounding box center [282, 291] width 16 height 16
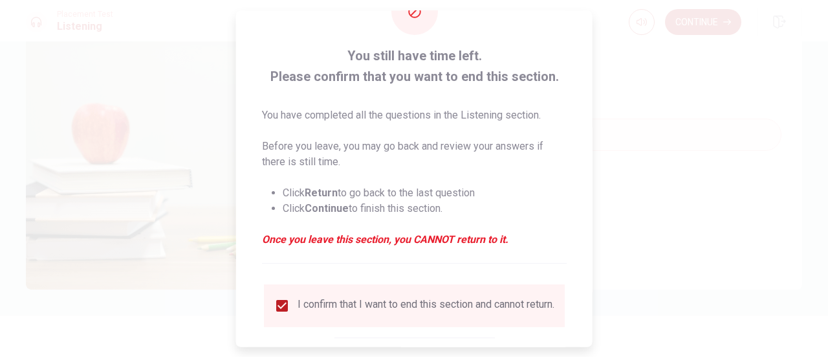
scroll to position [126, 0]
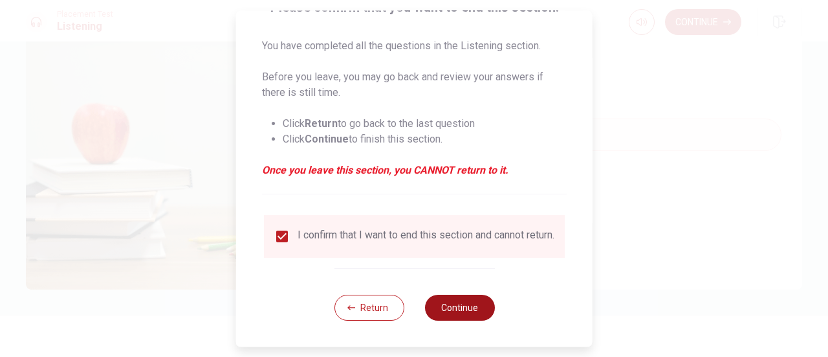
click at [450, 307] on button "Continue" at bounding box center [459, 307] width 70 height 26
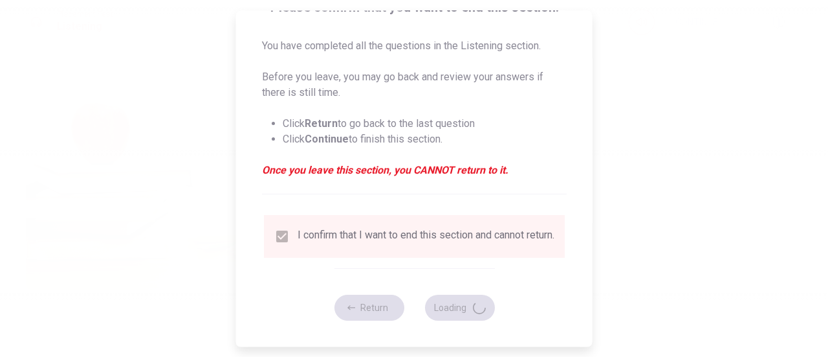
type input "96"
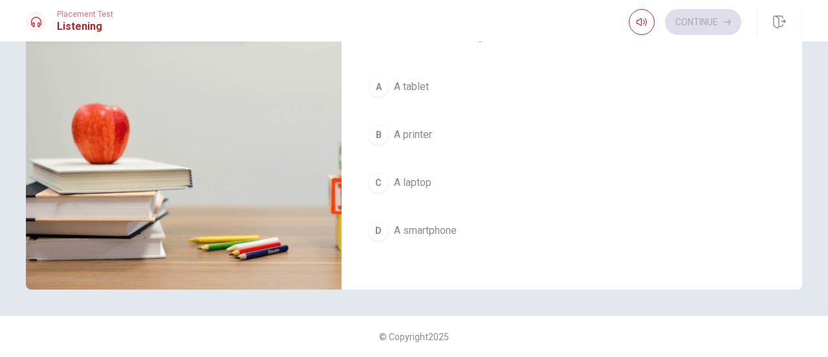
scroll to position [828, 0]
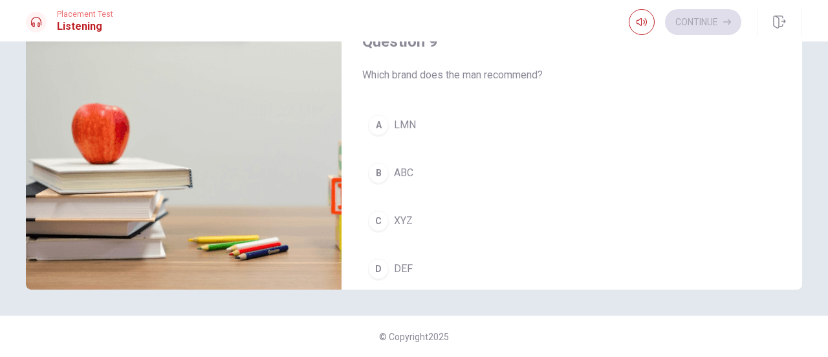
click at [405, 219] on span "XYZ" at bounding box center [403, 221] width 19 height 16
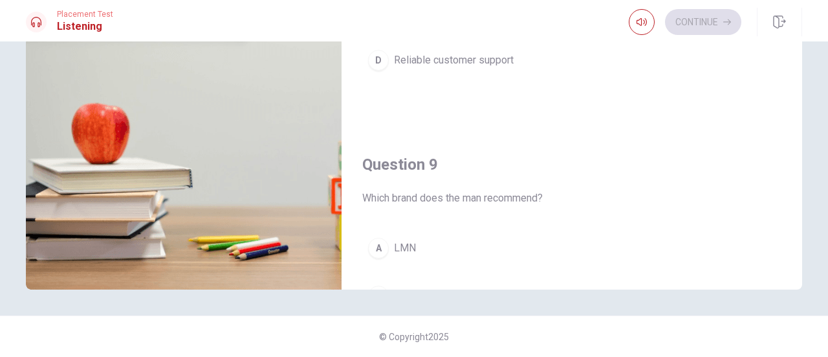
scroll to position [1198, 0]
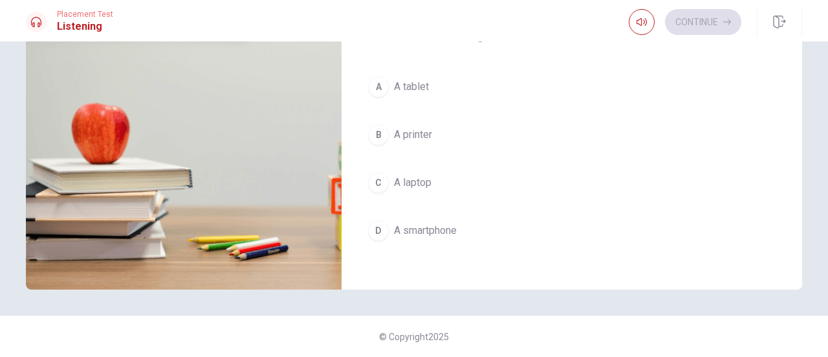
click at [430, 175] on button "C A laptop" at bounding box center [571, 182] width 419 height 32
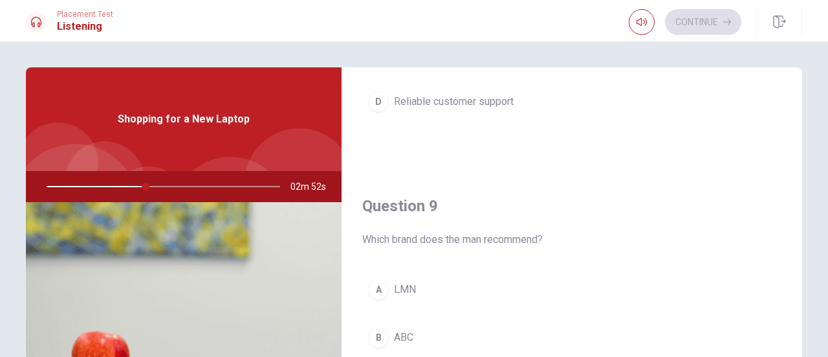
scroll to position [823, 0]
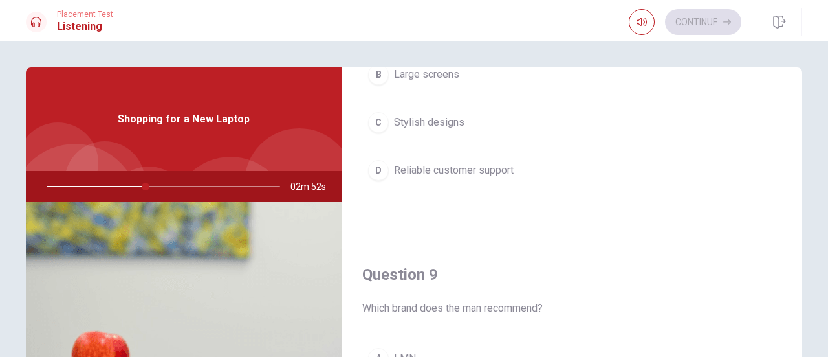
click at [484, 170] on span "Reliable customer support" at bounding box center [454, 170] width 120 height 16
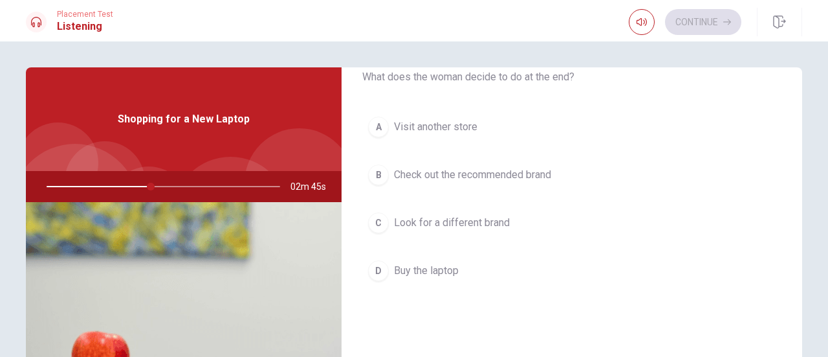
scroll to position [364, 0]
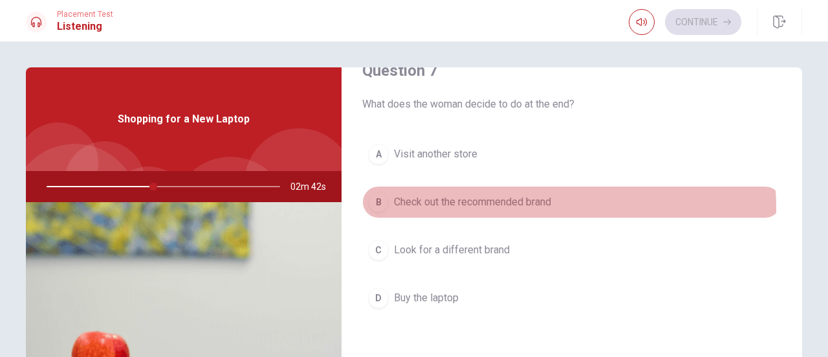
click at [492, 206] on span "Check out the recommended brand" at bounding box center [472, 202] width 157 height 16
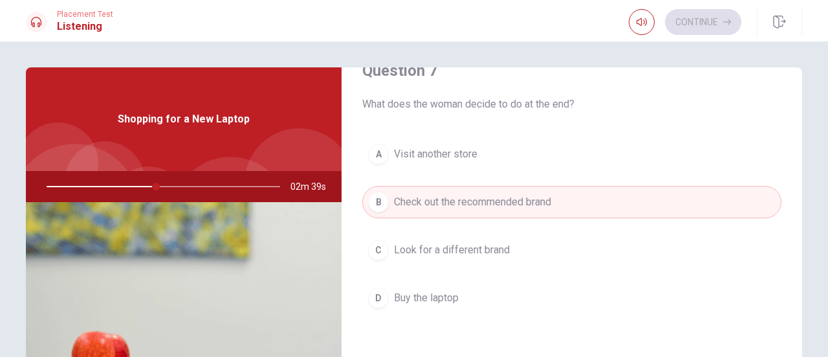
scroll to position [80, 0]
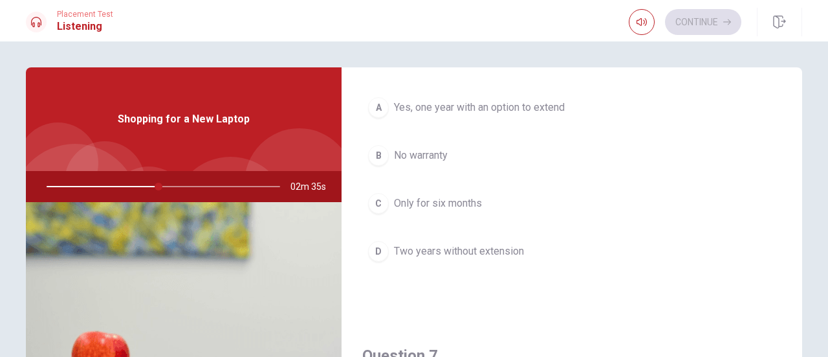
click at [502, 107] on span "Yes, one year with an option to extend" at bounding box center [479, 108] width 171 height 16
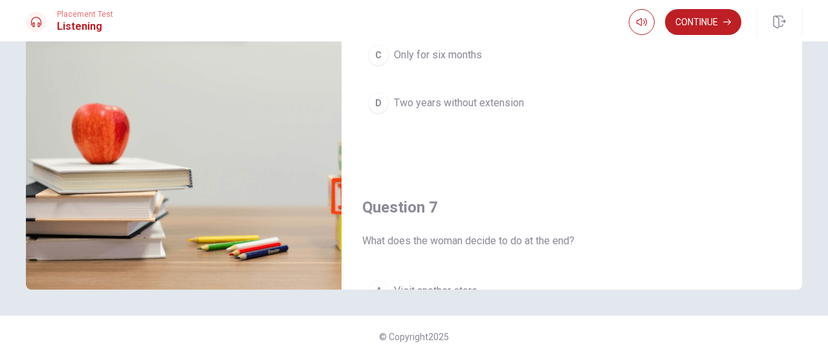
scroll to position [0, 0]
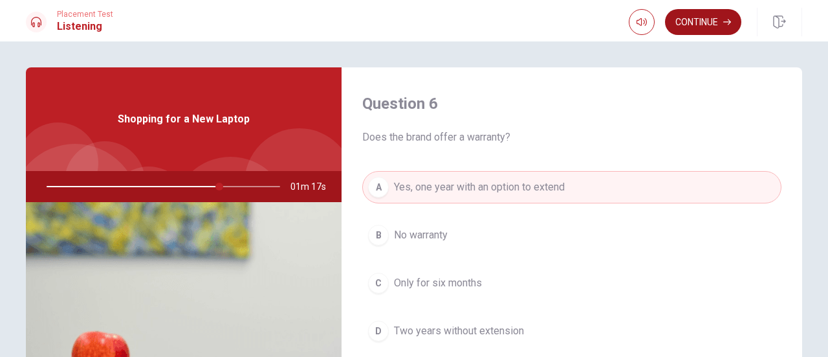
type input "74"
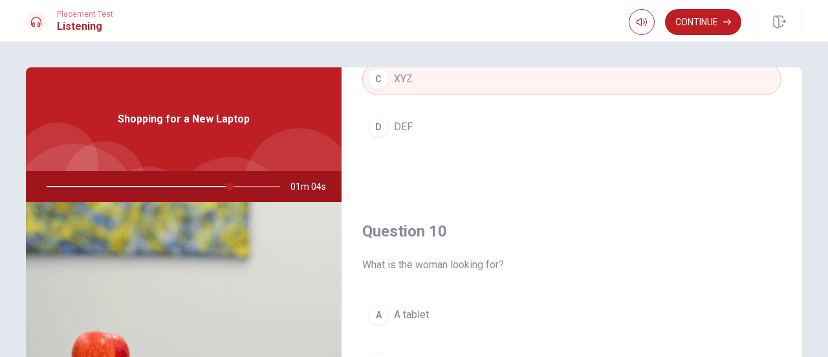
scroll to position [133, 0]
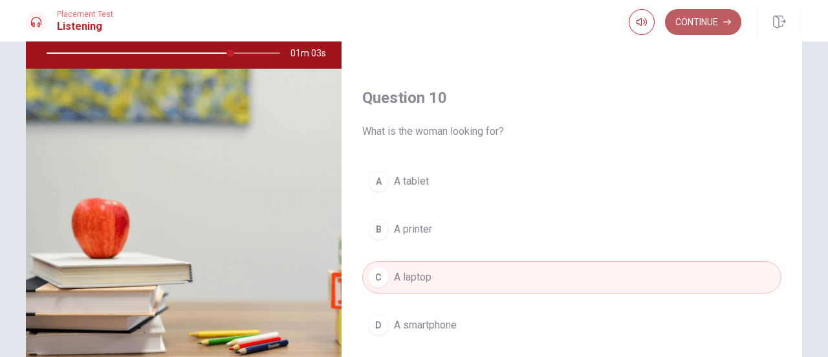
click at [714, 23] on button "Continue" at bounding box center [703, 22] width 76 height 26
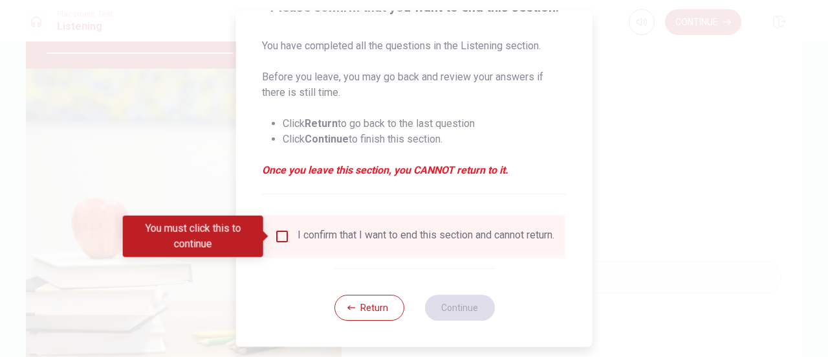
scroll to position [120, 0]
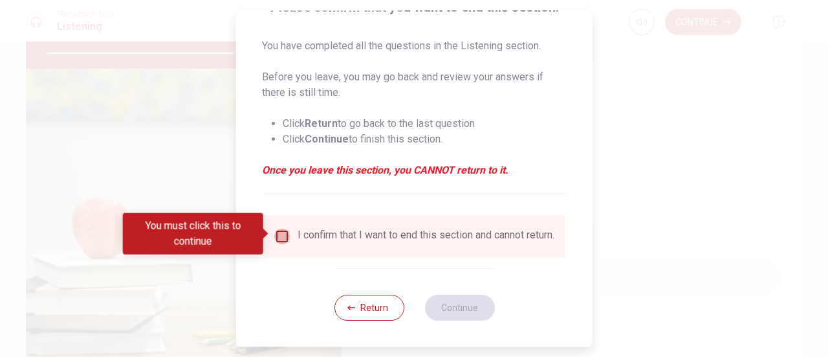
click at [283, 234] on input "You must click this to continue" at bounding box center [282, 236] width 16 height 16
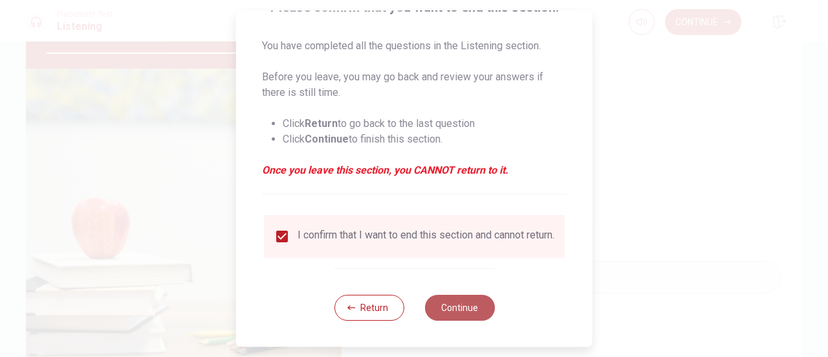
click at [454, 315] on button "Continue" at bounding box center [459, 307] width 70 height 26
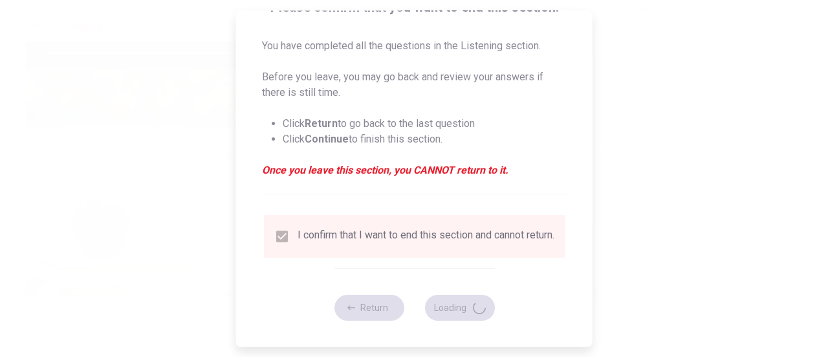
type input "84"
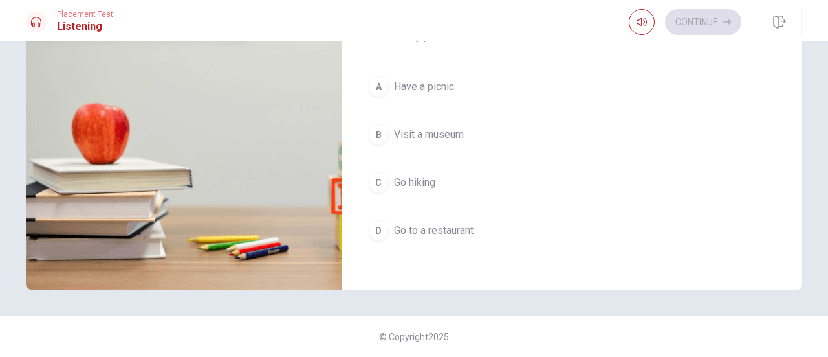
scroll to position [1137, 0]
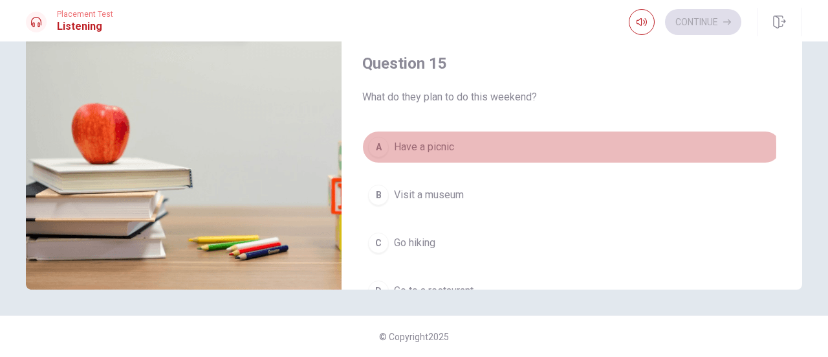
click at [441, 140] on span "Have a picnic" at bounding box center [424, 147] width 60 height 16
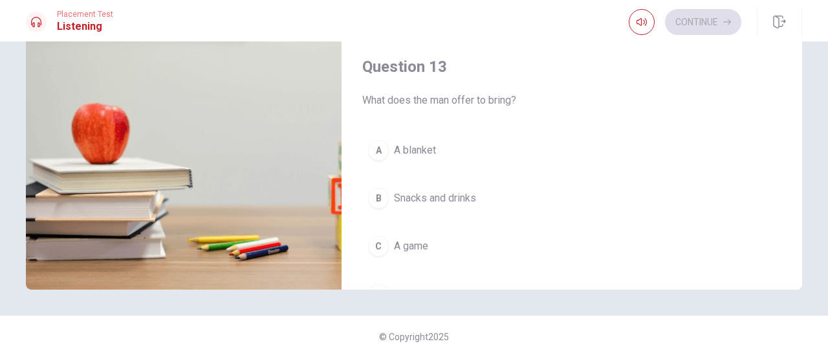
scroll to position [471, 0]
click at [466, 195] on span "Snacks and drinks" at bounding box center [435, 199] width 82 height 16
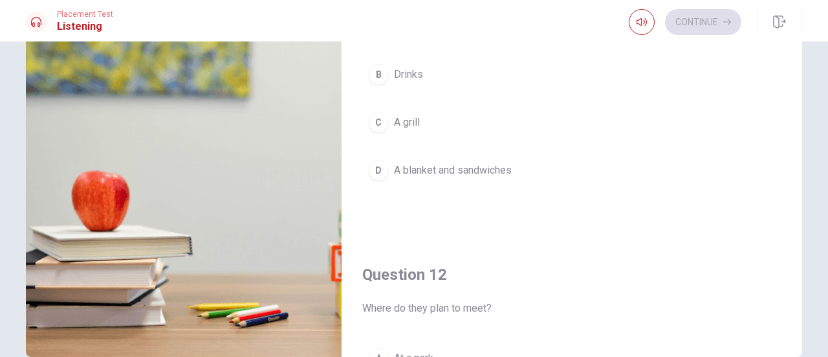
scroll to position [146, 0]
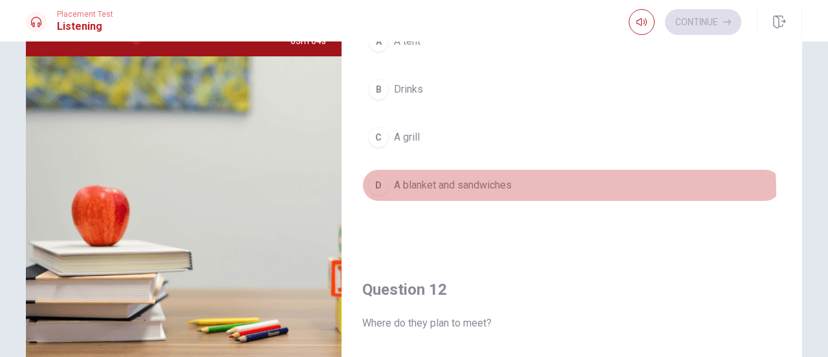
click at [490, 190] on span "A blanket and sandwiches" at bounding box center [453, 185] width 118 height 16
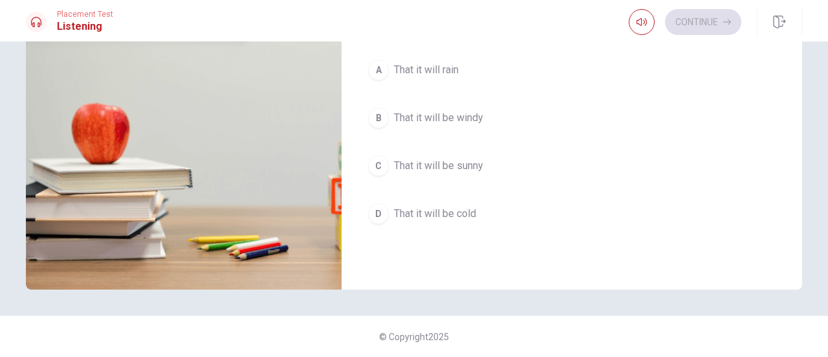
scroll to position [884, 0]
type input "66"
click at [456, 160] on span "That it will be sunny" at bounding box center [438, 165] width 89 height 16
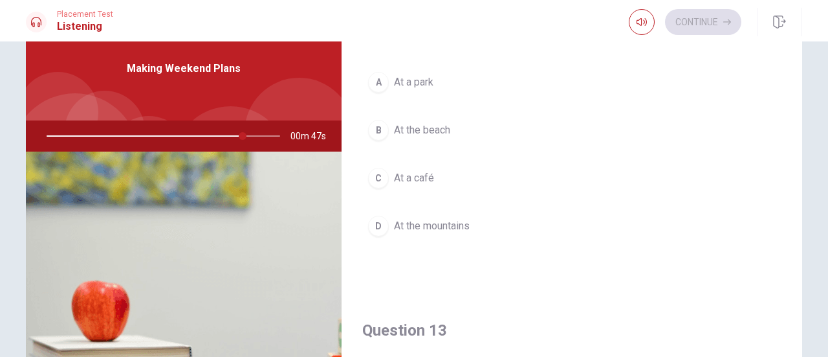
scroll to position [333, 0]
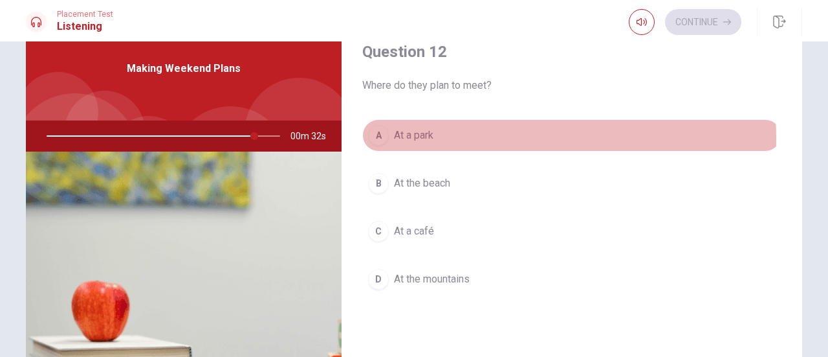
click at [421, 137] on span "At a park" at bounding box center [413, 135] width 39 height 16
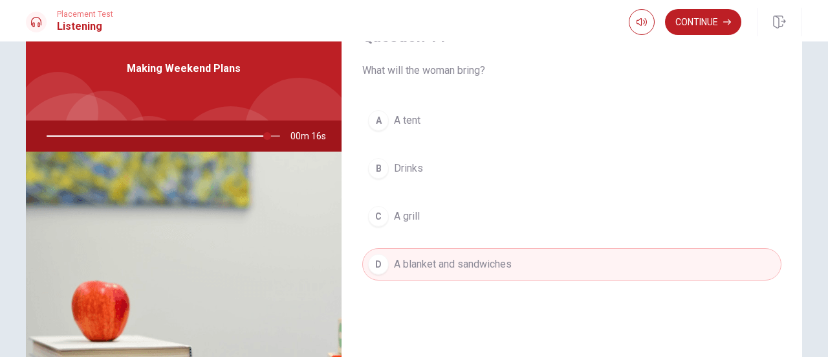
scroll to position [0, 0]
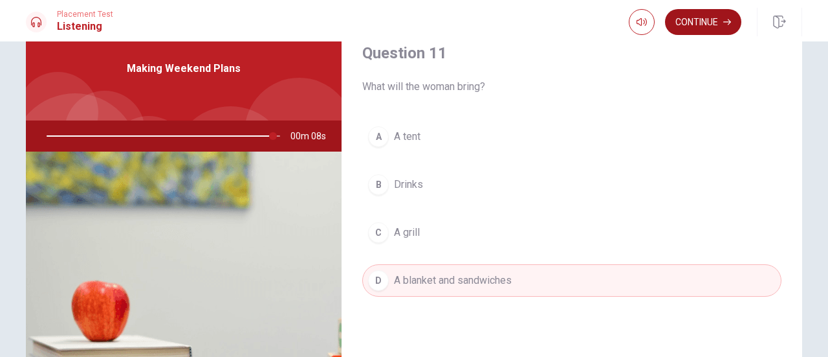
type input "97"
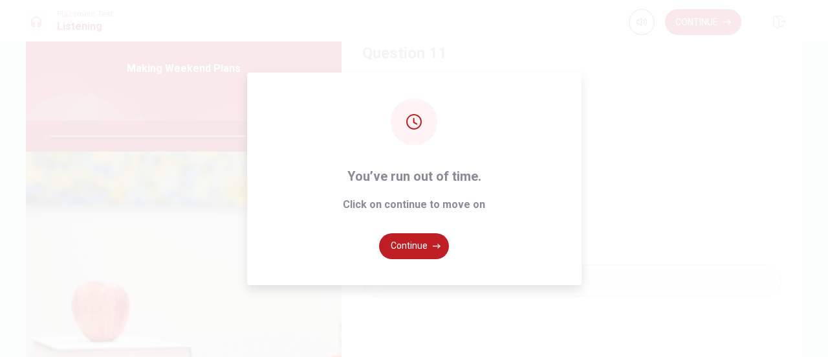
type input "0"
click at [421, 245] on button "Continue" at bounding box center [414, 246] width 70 height 26
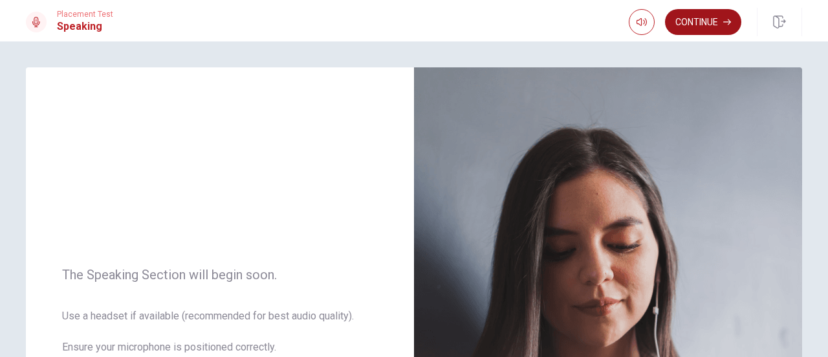
click at [701, 26] on button "Continue" at bounding box center [703, 22] width 76 height 26
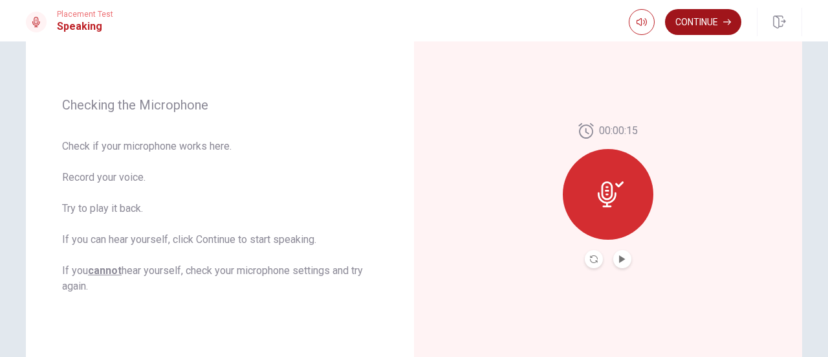
scroll to position [145, 0]
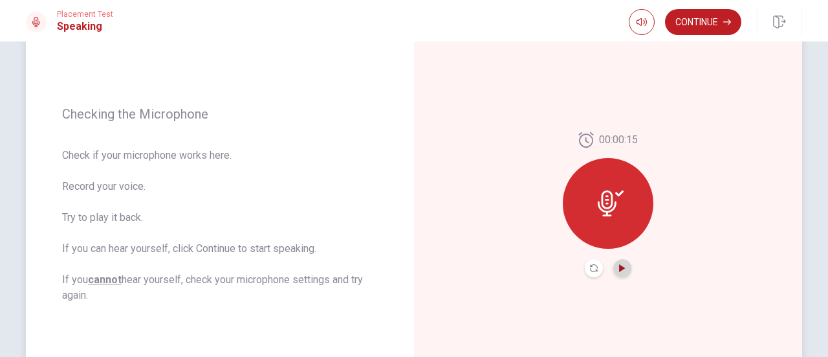
click at [621, 270] on icon "Play Audio" at bounding box center [623, 268] width 8 height 8
click at [619, 266] on icon "Pause Audio" at bounding box center [622, 268] width 6 height 8
click at [641, 28] on button "button" at bounding box center [642, 22] width 26 height 26
click at [620, 269] on icon "Pause Audio" at bounding box center [623, 268] width 8 height 8
click at [613, 219] on div at bounding box center [608, 203] width 91 height 91
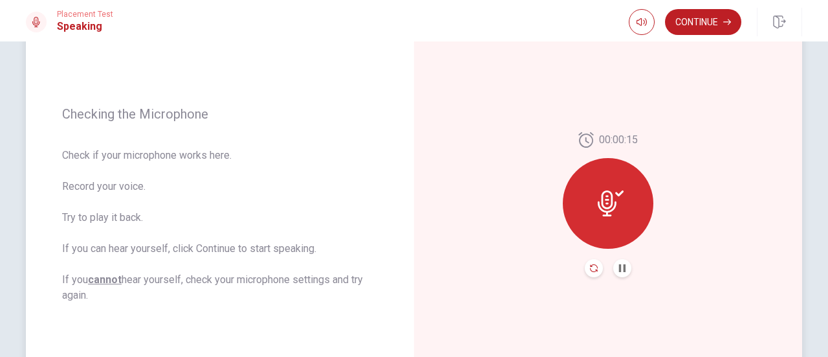
click at [593, 271] on button "Record Again" at bounding box center [594, 268] width 18 height 18
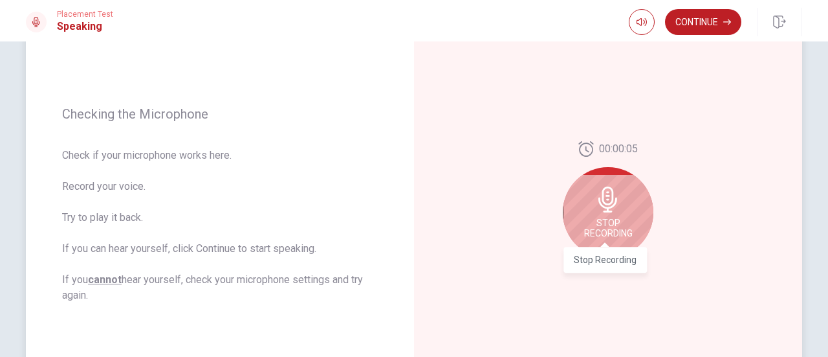
click at [599, 197] on icon at bounding box center [608, 199] width 19 height 26
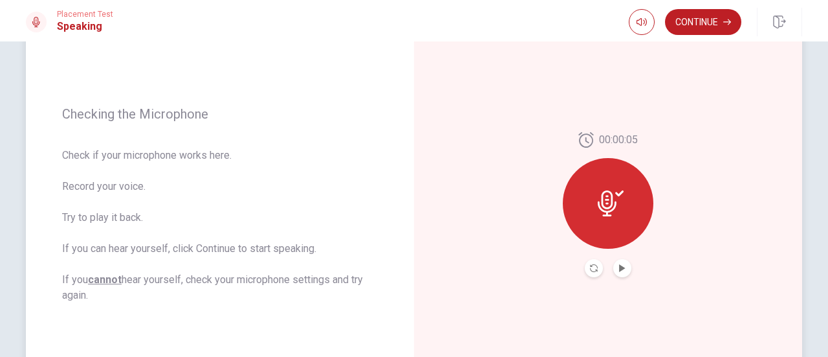
click at [614, 265] on button "Play Audio" at bounding box center [622, 268] width 18 height 18
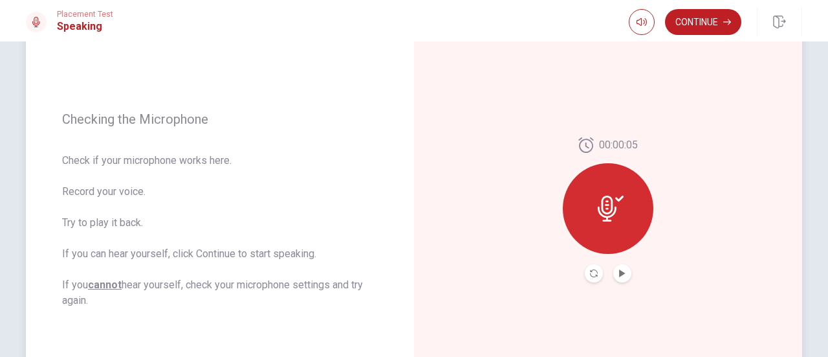
scroll to position [91, 0]
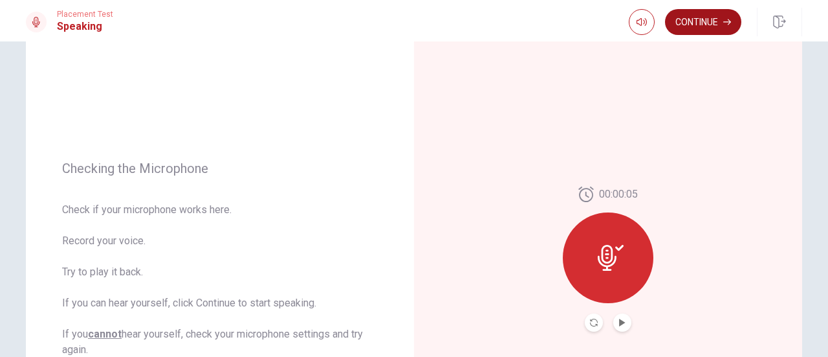
click at [729, 28] on button "Continue" at bounding box center [703, 22] width 76 height 26
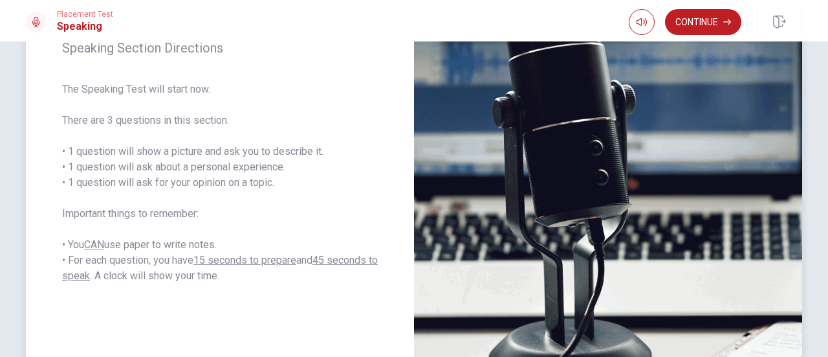
scroll to position [186, 0]
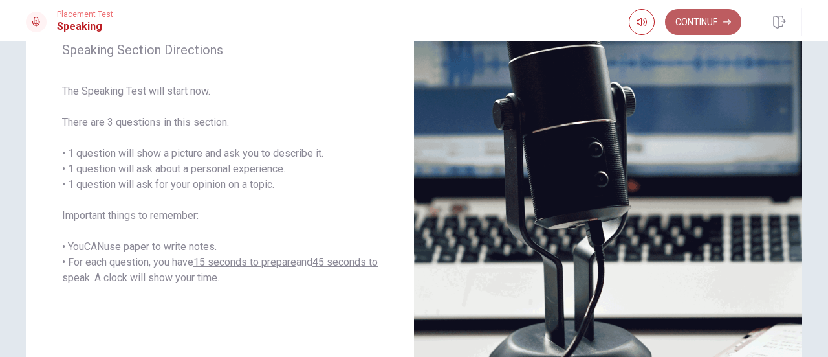
click at [700, 25] on button "Continue" at bounding box center [703, 22] width 76 height 26
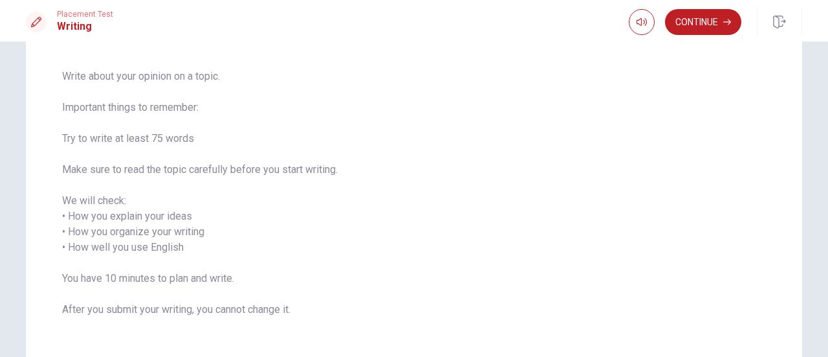
scroll to position [87, 0]
click at [714, 28] on button "Continue" at bounding box center [703, 22] width 76 height 26
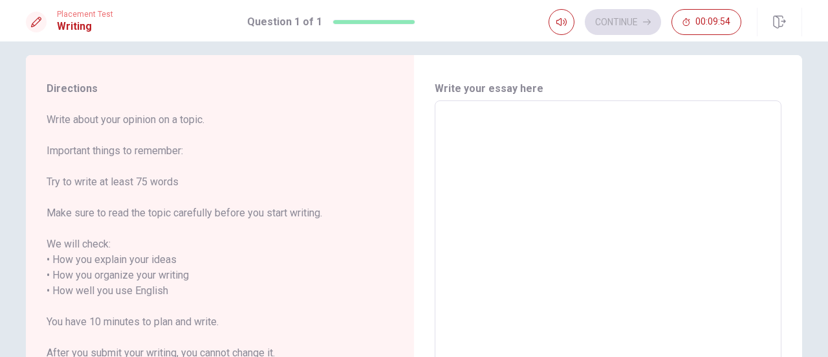
scroll to position [12, 0]
click at [494, 120] on textarea at bounding box center [608, 291] width 329 height 359
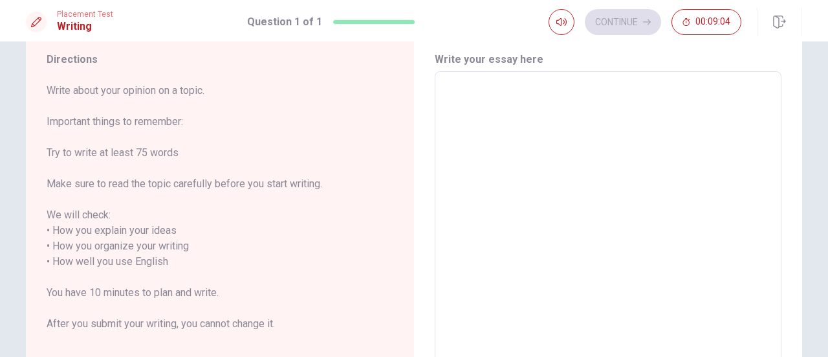
scroll to position [41, 0]
type textarea "O"
type textarea "x"
type textarea "OB"
type textarea "x"
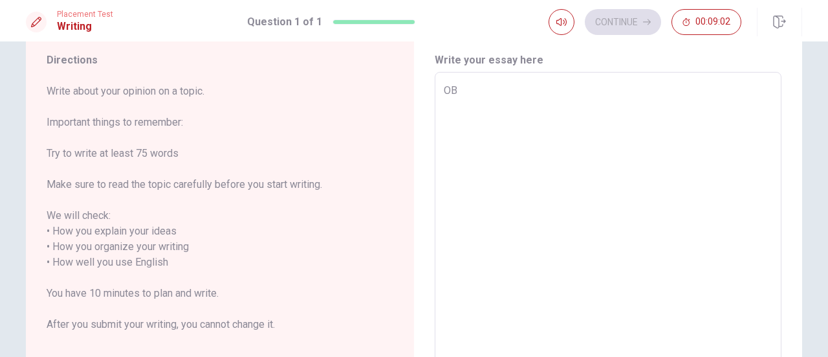
type textarea "O"
type textarea "x"
type textarea "On"
type textarea "x"
type textarea "One"
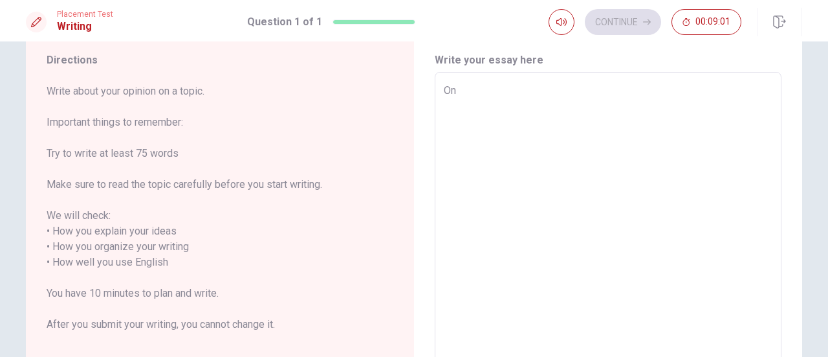
type textarea "x"
type textarea "One"
type textarea "x"
type textarea "One p"
type textarea "x"
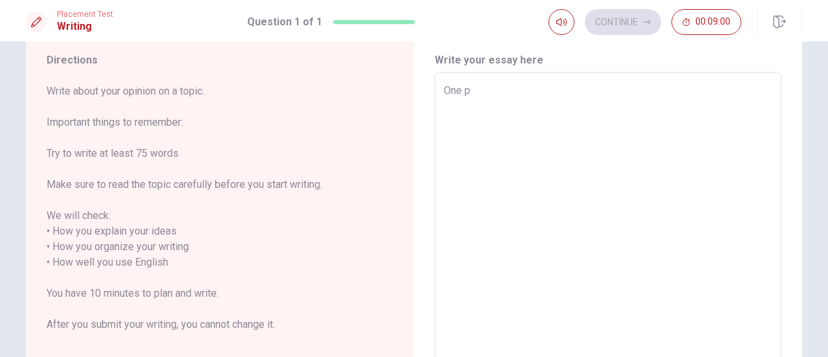
type textarea "One pe"
type textarea "x"
type textarea "One per"
type textarea "x"
type textarea "One perso"
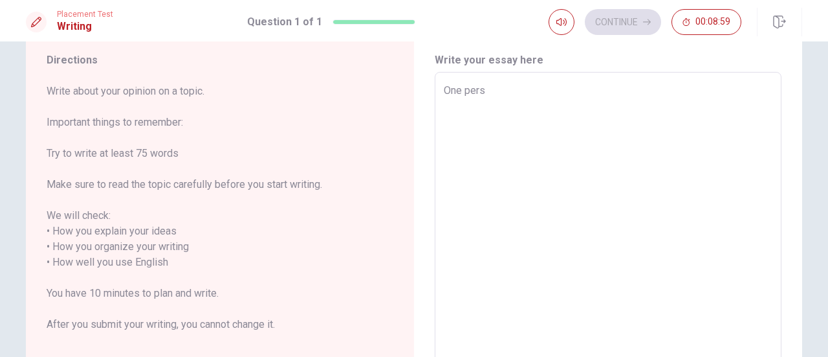
type textarea "x"
type textarea "One person"
type textarea "x"
type textarea "One person"
type textarea "x"
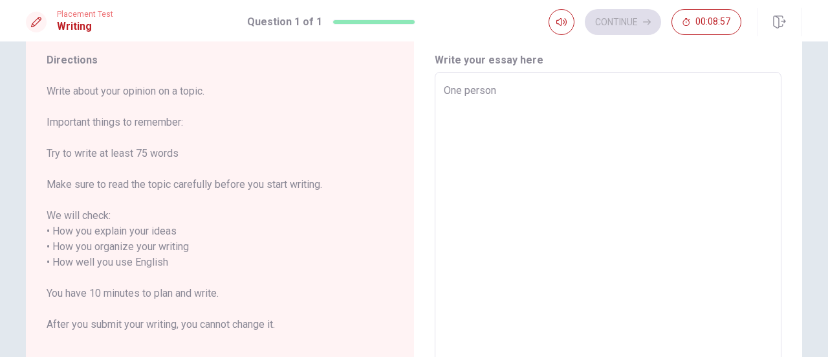
type textarea "One person w"
type textarea "x"
type textarea "One person wh"
type textarea "x"
type textarea "One person who"
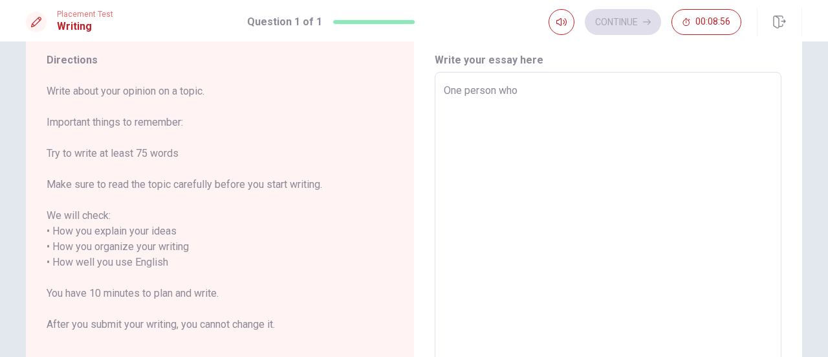
type textarea "x"
type textarea "One person who"
type textarea "x"
type textarea "One person who i"
type textarea "x"
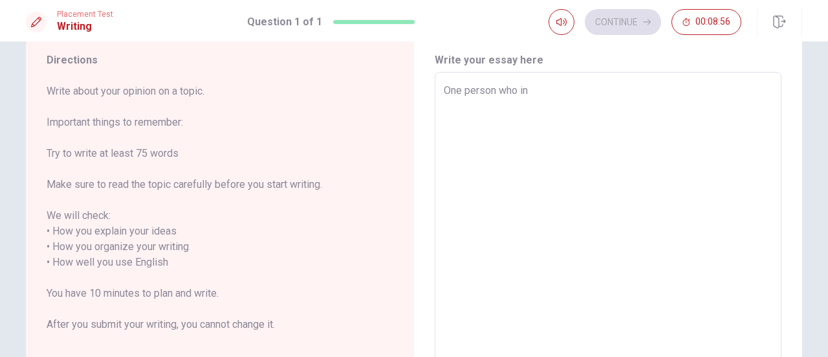
type textarea "One person who ins"
type textarea "x"
type textarea "One person who insp"
type textarea "x"
type textarea "One person who inspi"
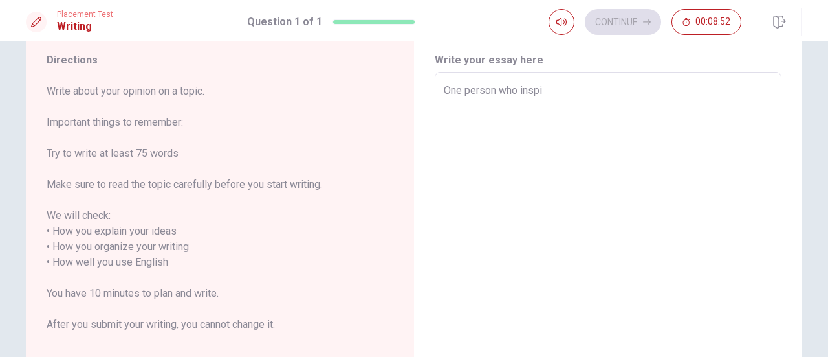
type textarea "x"
type textarea "One person who inspire"
type textarea "x"
type textarea "One person who inspires"
type textarea "x"
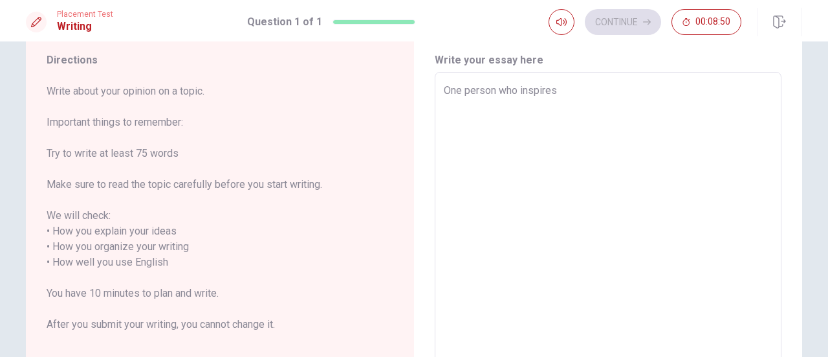
type textarea "One person who inspires"
type textarea "x"
type textarea "One person who inspires m"
type textarea "x"
type textarea "One person who inspires mw"
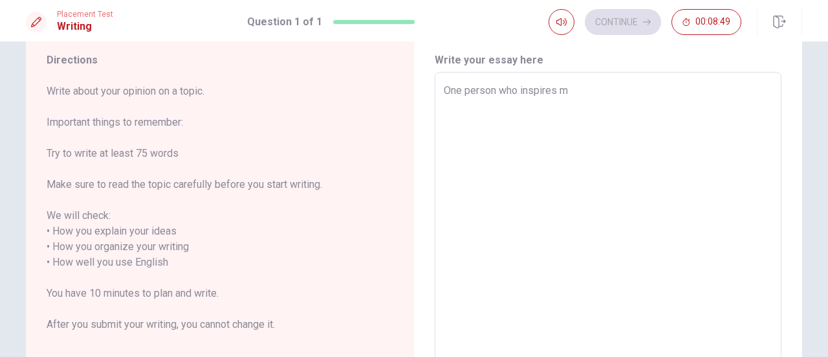
type textarea "x"
type textarea "One person who inspires mw"
type textarea "x"
type textarea "One person who inspires mw a"
type textarea "x"
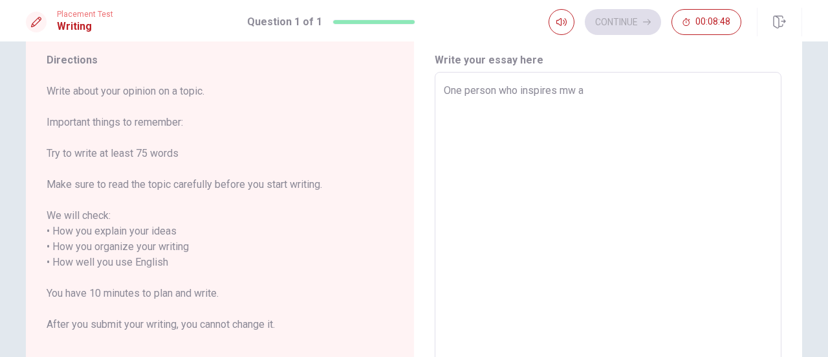
type textarea "One person who inspires mw a="
type textarea "x"
type textarea "One person who inspires mw a=="
type textarea "x"
type textarea "One person who inspires mw a="
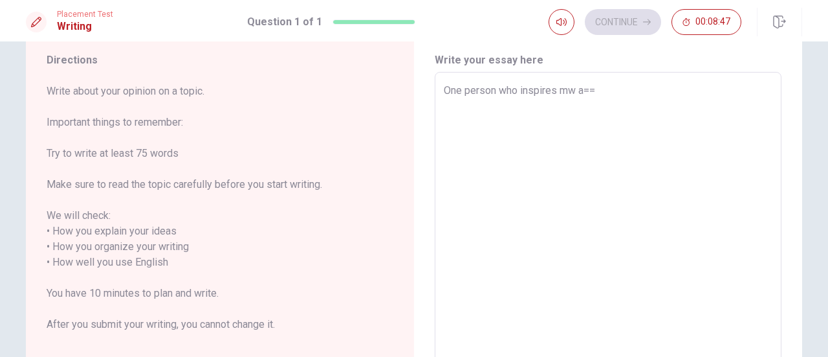
type textarea "x"
type textarea "One person who inspires mw a"
type textarea "x"
type textarea "One person who inspires mw"
type textarea "x"
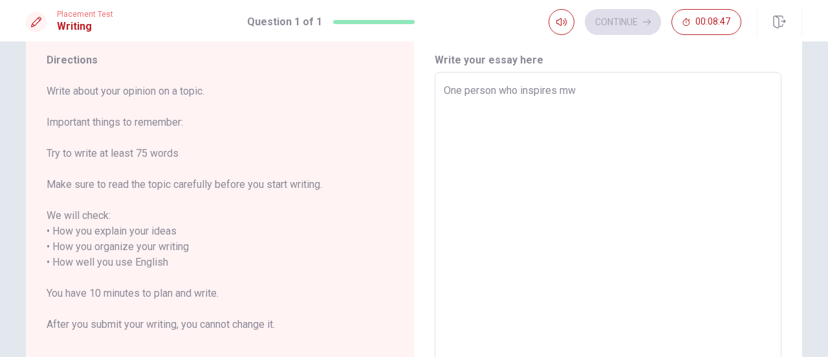
type textarea "One person who inspires mw"
type textarea "x"
type textarea "One person who inspires m"
type textarea "x"
type textarea "One person who inspires me"
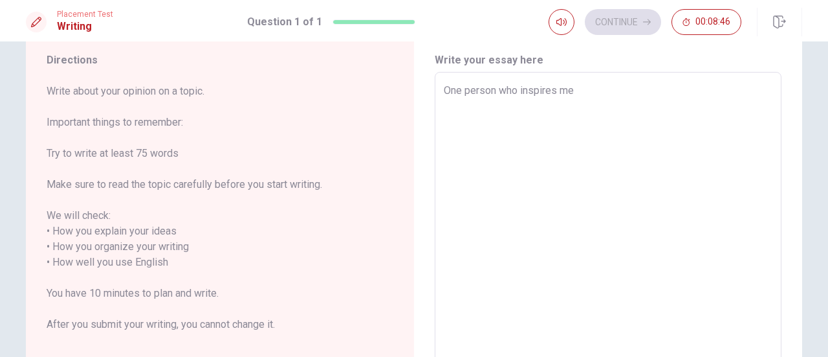
type textarea "x"
type textarea "One person who inspires me a"
type textarea "x"
type textarea "One person who inspires me abo"
type textarea "x"
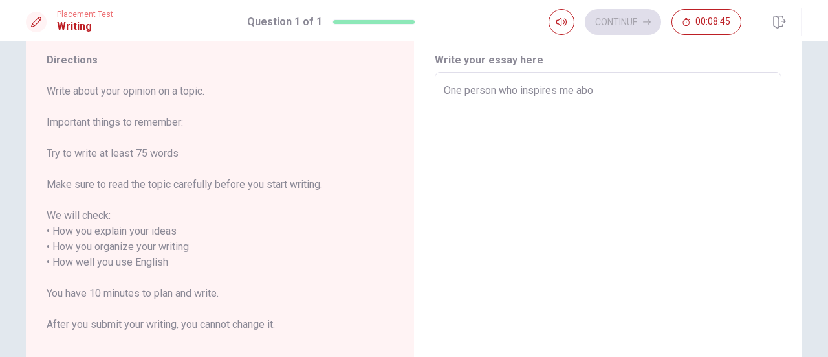
type textarea "One person who inspires me ab"
type textarea "x"
type textarea "One person who inspires me a"
type textarea "x"
type textarea "One person who inspires me a"
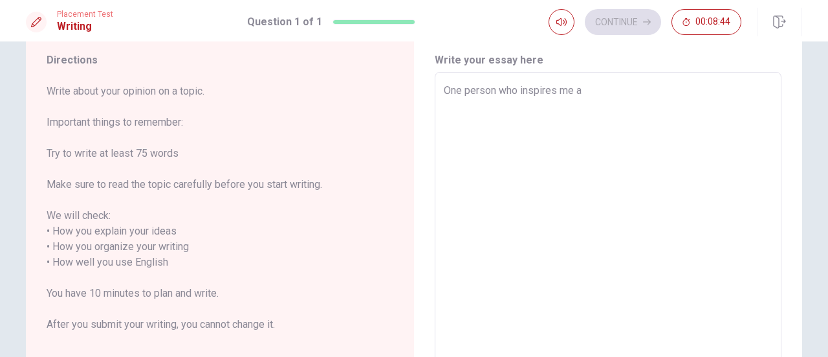
type textarea "x"
type textarea "One person who inspires me a l"
type textarea "x"
type textarea "One person who inspires me a lo"
type textarea "x"
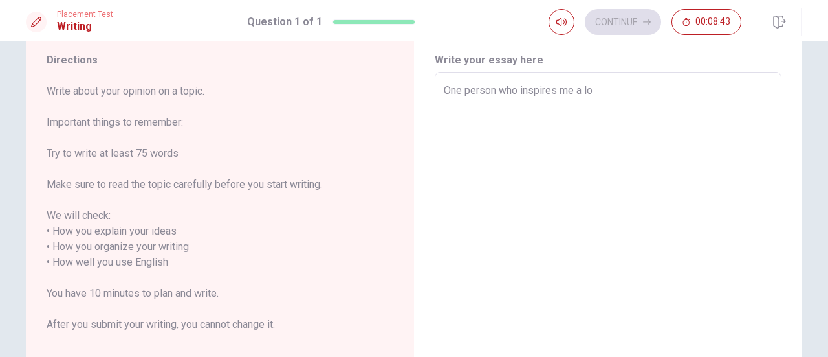
type textarea "One person who inspires me a lot"
type textarea "x"
type textarea "One person who inspires me a lot"
type textarea "x"
type textarea "One person who inspires me a lot i"
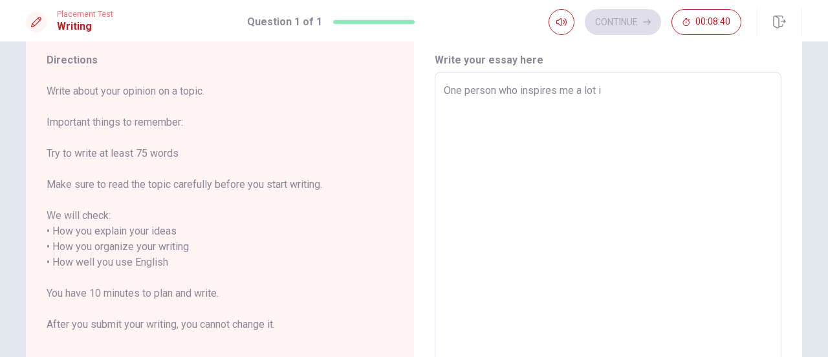
type textarea "x"
type textarea "One person who inspires me a lot is"
type textarea "x"
type textarea "One person who inspires me a lot is"
type textarea "x"
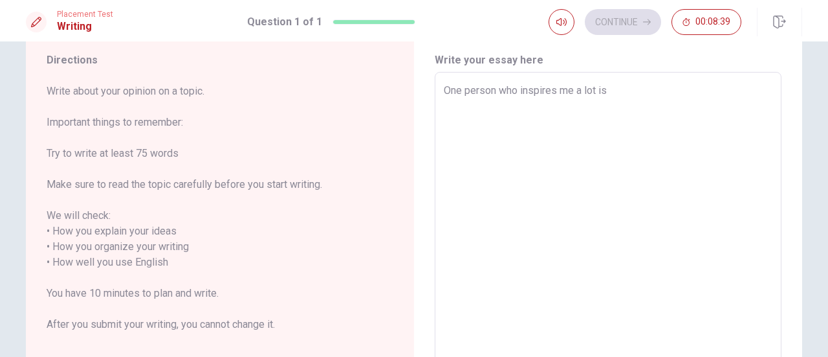
type textarea "One person who inspires me a lot is P"
type textarea "x"
type textarea "One person who inspires me a lot is PO"
type textarea "x"
type textarea "One person who inspires me a lot is POP"
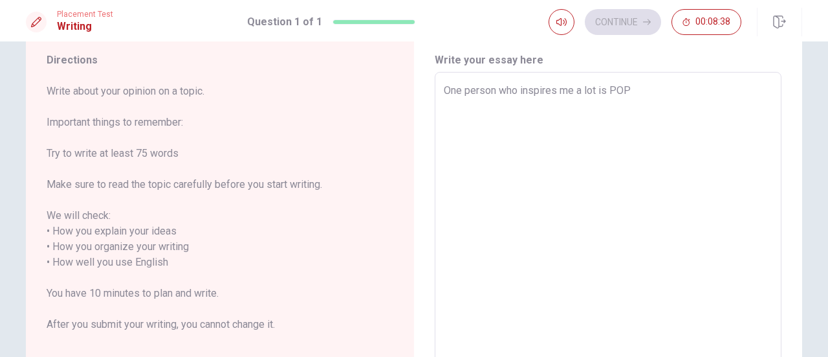
type textarea "x"
type textarea "One person who inspires me a lot is PO"
type textarea "x"
type textarea "One person who inspires me a lot is P"
type textarea "x"
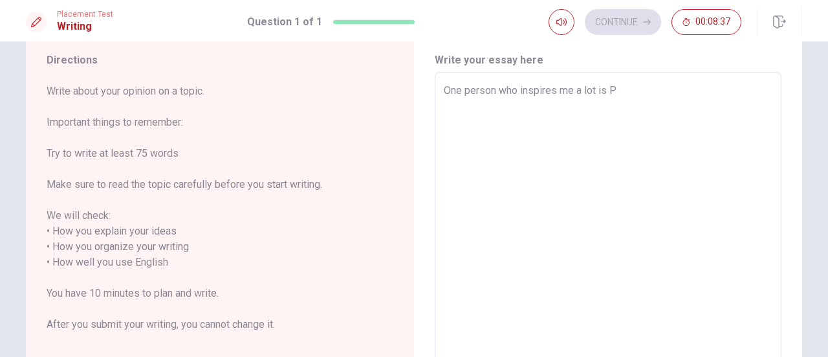
type textarea "One person who inspires me a lot is Pp"
type textarea "x"
type textarea "One person who inspires me a lot is P"
type textarea "x"
type textarea "One person who inspires me a lot is Pop"
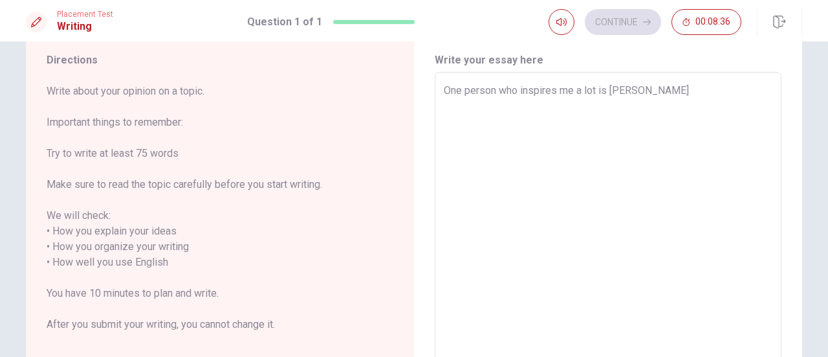
type textarea "x"
type textarea "One person who inspires me a lot is Pope"
type textarea "x"
type textarea "One person who inspires me a lot is Pope"
type textarea "x"
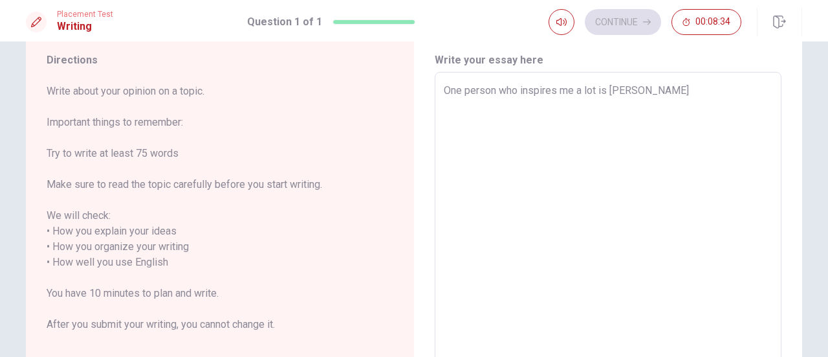
type textarea "One person who inspires me a lot is Pope F"
type textarea "x"
type textarea "One person who inspires me a lot is Pope Fr"
type textarea "x"
type textarea "One person who inspires me a lot is Pope Fra"
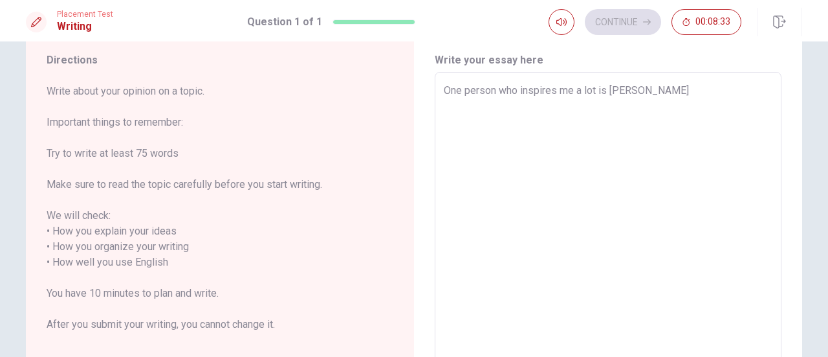
type textarea "x"
type textarea "One person who inspires me a lot is Pope Fran"
type textarea "x"
type textarea "One person who inspires me a lot is Pope Franc"
type textarea "x"
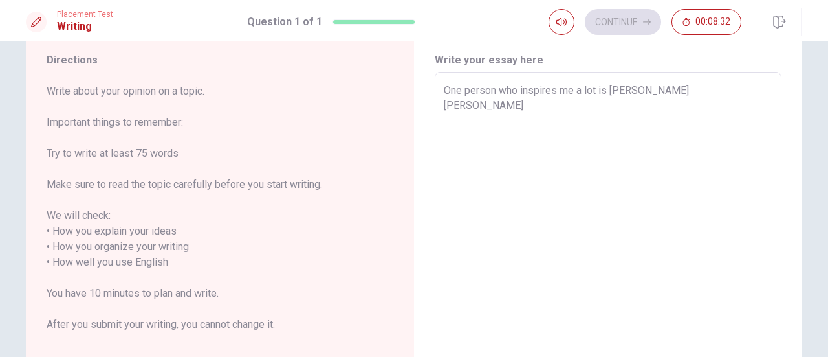
type textarea "One person who inspires me a lot is Pope Franci"
type textarea "x"
type textarea "One person who inspires me a lot is Pope Francis"
type textarea "x"
type textarea "One person who inspires me a lot is Pope Francis."
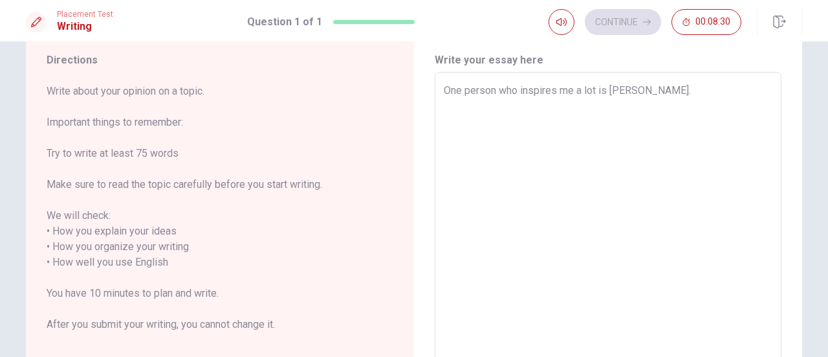
type textarea "x"
type textarea "One person who inspires me a lot is Pope Francis."
type textarea "x"
type textarea "One person who inspires me a lot is Pope Francis. he"
type textarea "x"
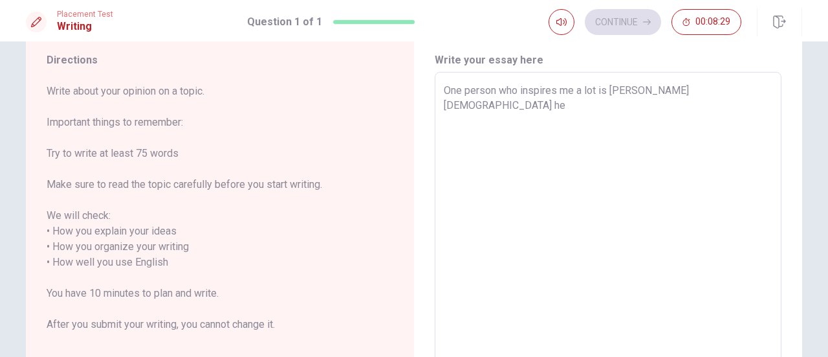
type textarea "One person who inspires me a lot is Pope Francis. he"
type textarea "x"
type textarea "One person who inspires me a lot is Pope Francis. he us"
type textarea "x"
type textarea "One person who inspires me a lot is Pope Francis. he us="
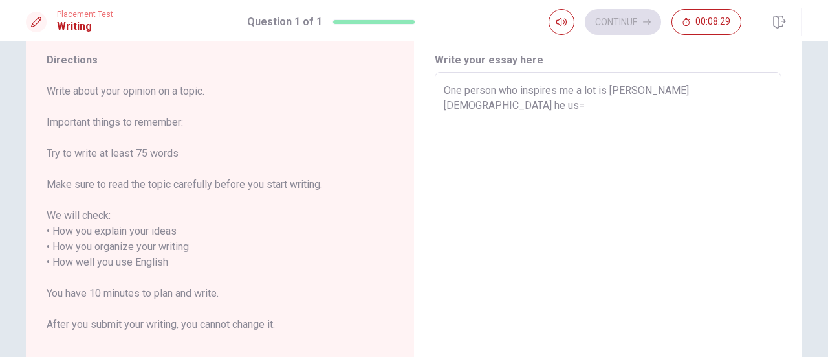
type textarea "x"
type textarea "One person who inspires me a lot is Pope Francis. he us==="
type textarea "x"
type textarea "One person who inspires me a lot is Pope Francis. he us="
type textarea "x"
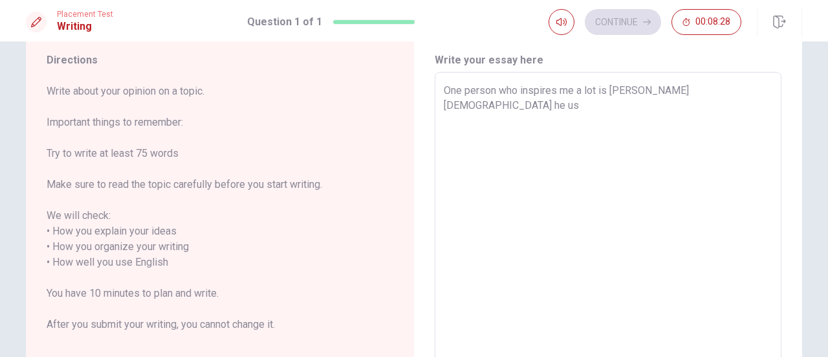
type textarea "One person who inspires me a lot is Pope Francis. he u"
type textarea "x"
type textarea "One person who inspires me a lot is Pope Francis. he"
type textarea "x"
type textarea "One person who inspires me a lot is Pope Francis. h"
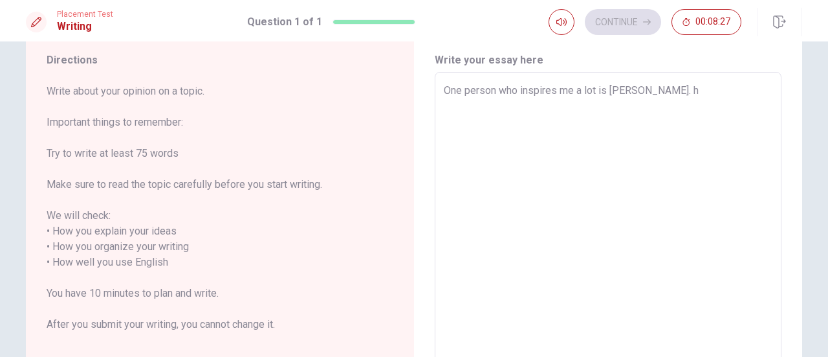
type textarea "x"
type textarea "One person who inspires me a lot is Pope Francis."
type textarea "x"
type textarea "One person who inspires me a lot is Pope Francis. H"
type textarea "x"
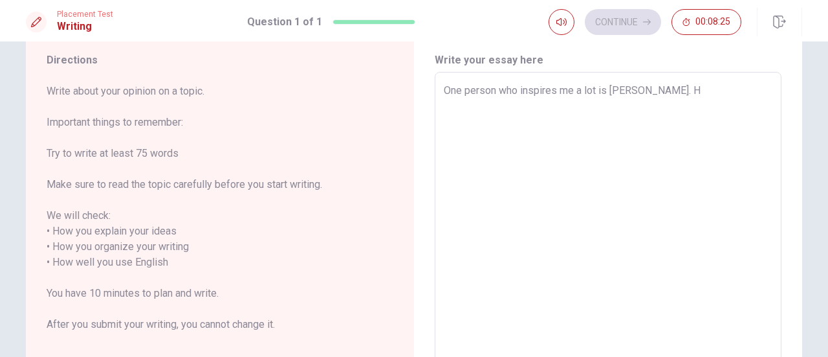
type textarea "One person who inspires me a lot is Pope Francis. He"
type textarea "x"
type textarea "One person who inspires me a lot is Pope Francis. He i"
type textarea "x"
type textarea "One person who inspires me a lot is Pope Francis. He is"
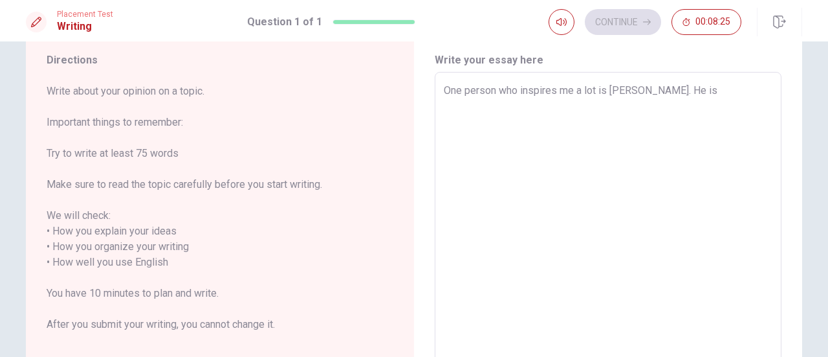
type textarea "x"
type textarea "One person who inspires me a lot is Pope Francis. He is"
type textarea "x"
type textarea "One person who inspires me a lot is Pope Francis. He is t"
type textarea "x"
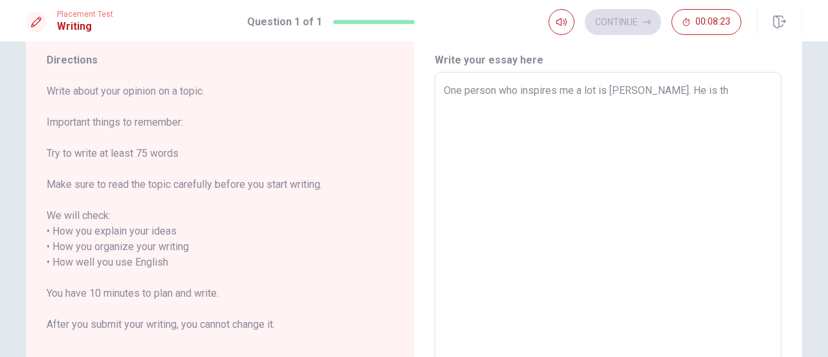
type textarea "One person who inspires me a lot is Pope Francis. He is the"
type textarea "x"
type textarea "One person who inspires me a lot is Pope Francis. He is the"
type textarea "x"
type textarea "One person who inspires me a lot is Pope Francis. He is the Pope"
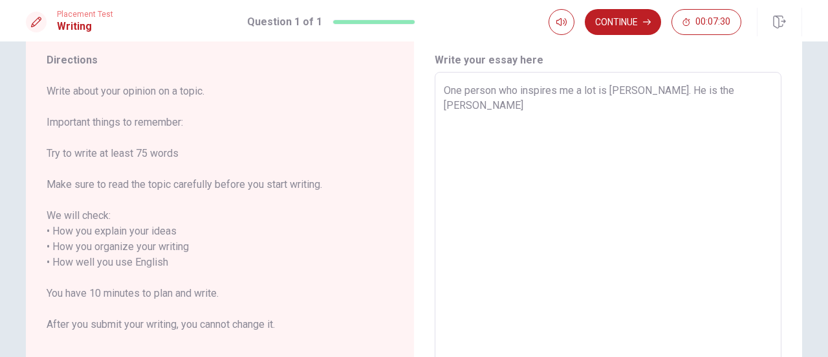
type textarea "x"
type textarea "One person who inspires me a lot is Pope Francis. He is the Pope"
type textarea "x"
type textarea "One person who inspires me a lot is Pope Francis. He is the Pope F"
type textarea "x"
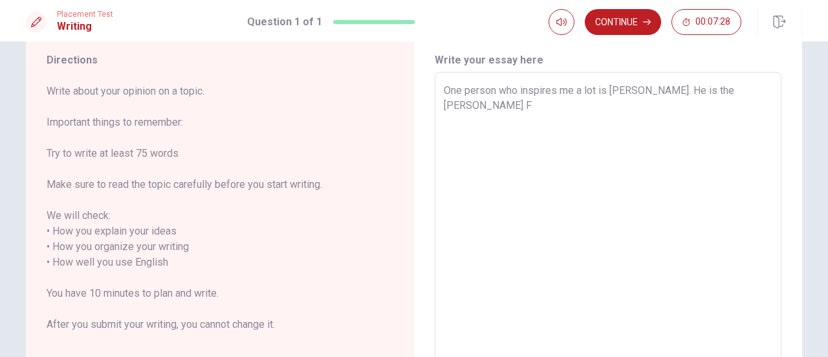
type textarea "One person who inspires me a lot is Pope Francis. He is the Pope Fr"
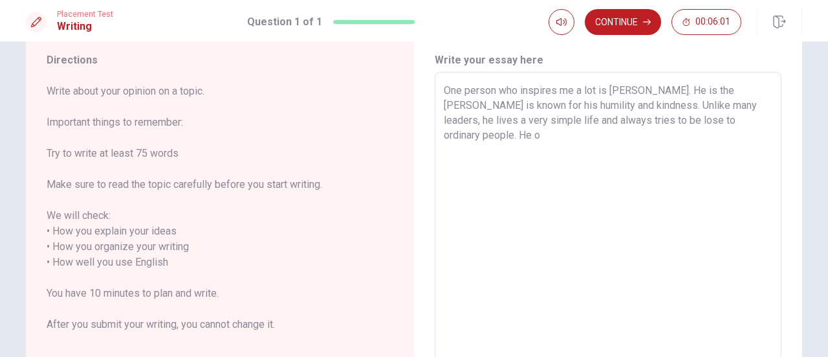
click at [575, 138] on textarea "One person who inspires me a lot is Pope Francis. He is the Pope Francis is kno…" at bounding box center [608, 262] width 329 height 359
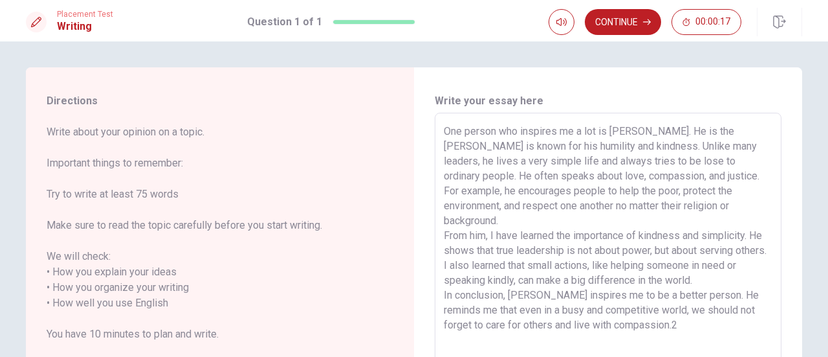
click at [714, 133] on textarea "One person who inspires me a lot is [PERSON_NAME]. He is the [PERSON_NAME] is k…" at bounding box center [608, 303] width 329 height 359
click at [440, 148] on div "One person who inspires me a lot is [PERSON_NAME]. [PERSON_NAME] is known for h…" at bounding box center [608, 303] width 347 height 380
type textarea "One person who inspires me a lot is [PERSON_NAME]. [PERSON_NAME] is known for h…"
click at [440, 148] on div "One person who inspires me a lot is [PERSON_NAME]. [PERSON_NAME] is known for h…" at bounding box center [608, 303] width 347 height 380
click at [632, 16] on button "Continue" at bounding box center [623, 22] width 76 height 26
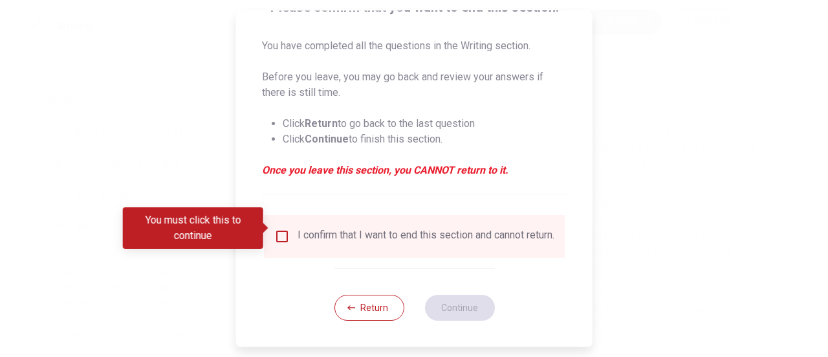
scroll to position [126, 0]
click at [431, 234] on div "I confirm that I want to end this section and cannot return." at bounding box center [426, 236] width 257 height 16
click at [286, 230] on input "You must click this to continue" at bounding box center [282, 236] width 16 height 16
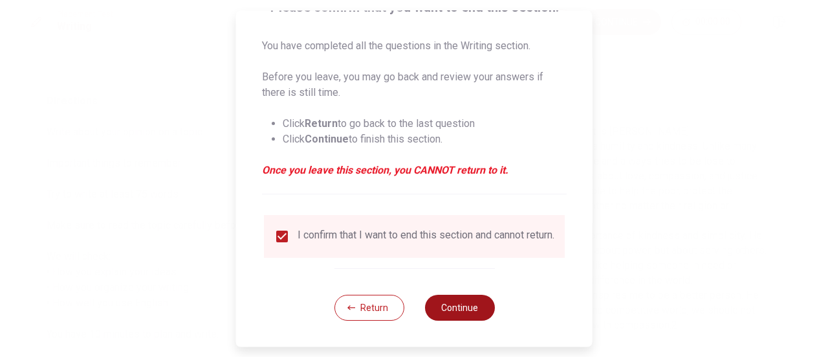
click at [467, 304] on button "Continue" at bounding box center [459, 307] width 70 height 26
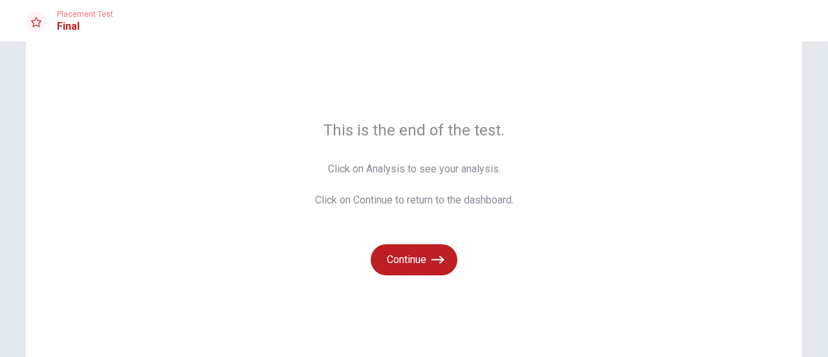
scroll to position [58, 0]
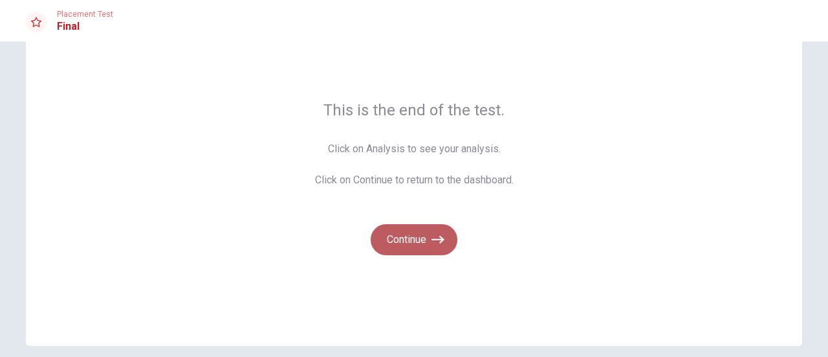
click at [434, 241] on icon "button" at bounding box center [438, 239] width 13 height 13
